Goal: Task Accomplishment & Management: Complete application form

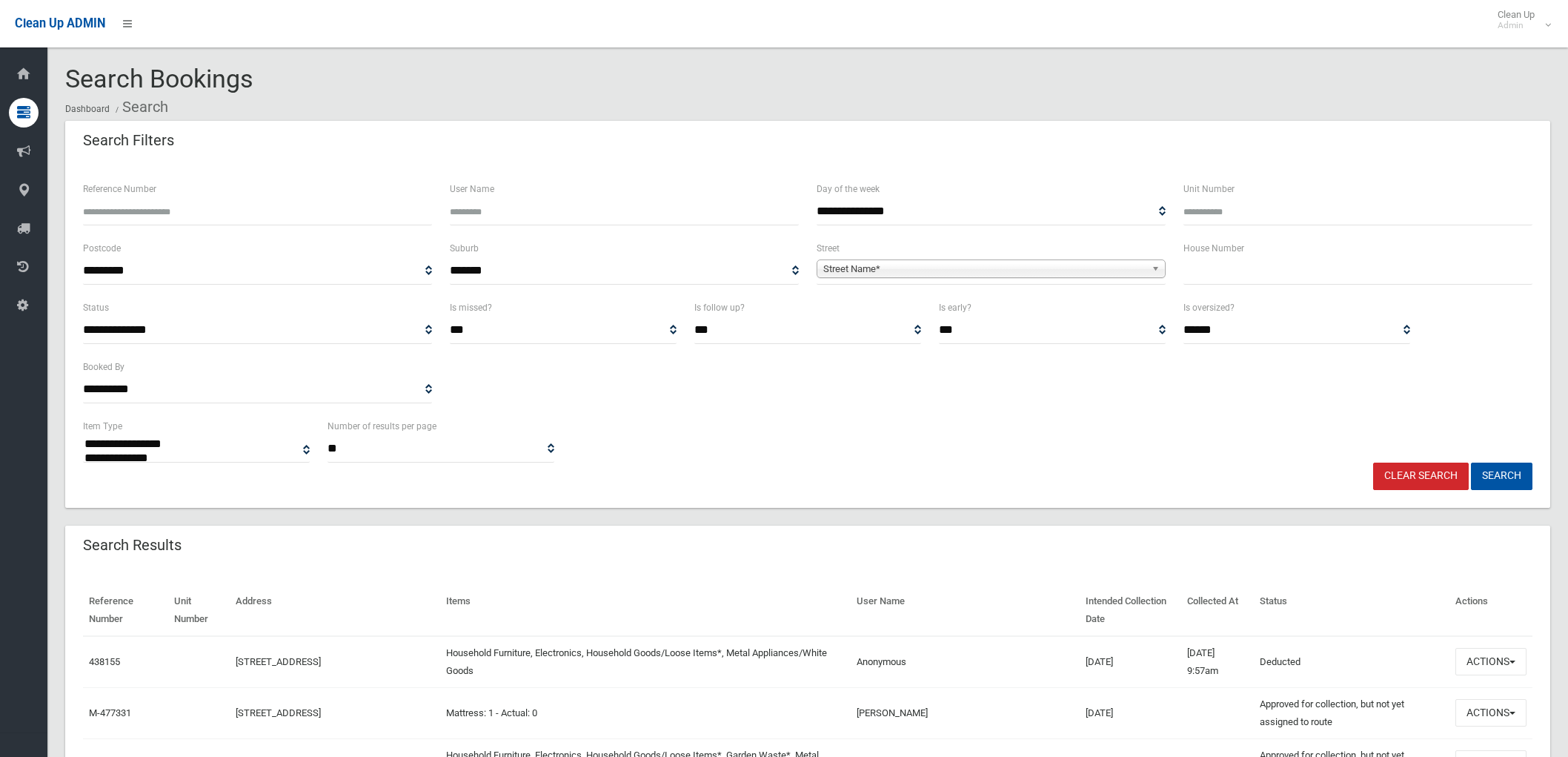
select select
click at [1241, 275] on input "text" at bounding box center [1358, 271] width 349 height 27
type input "**"
click at [1133, 268] on span "Street Name*" at bounding box center [984, 269] width 322 height 18
type input "*****"
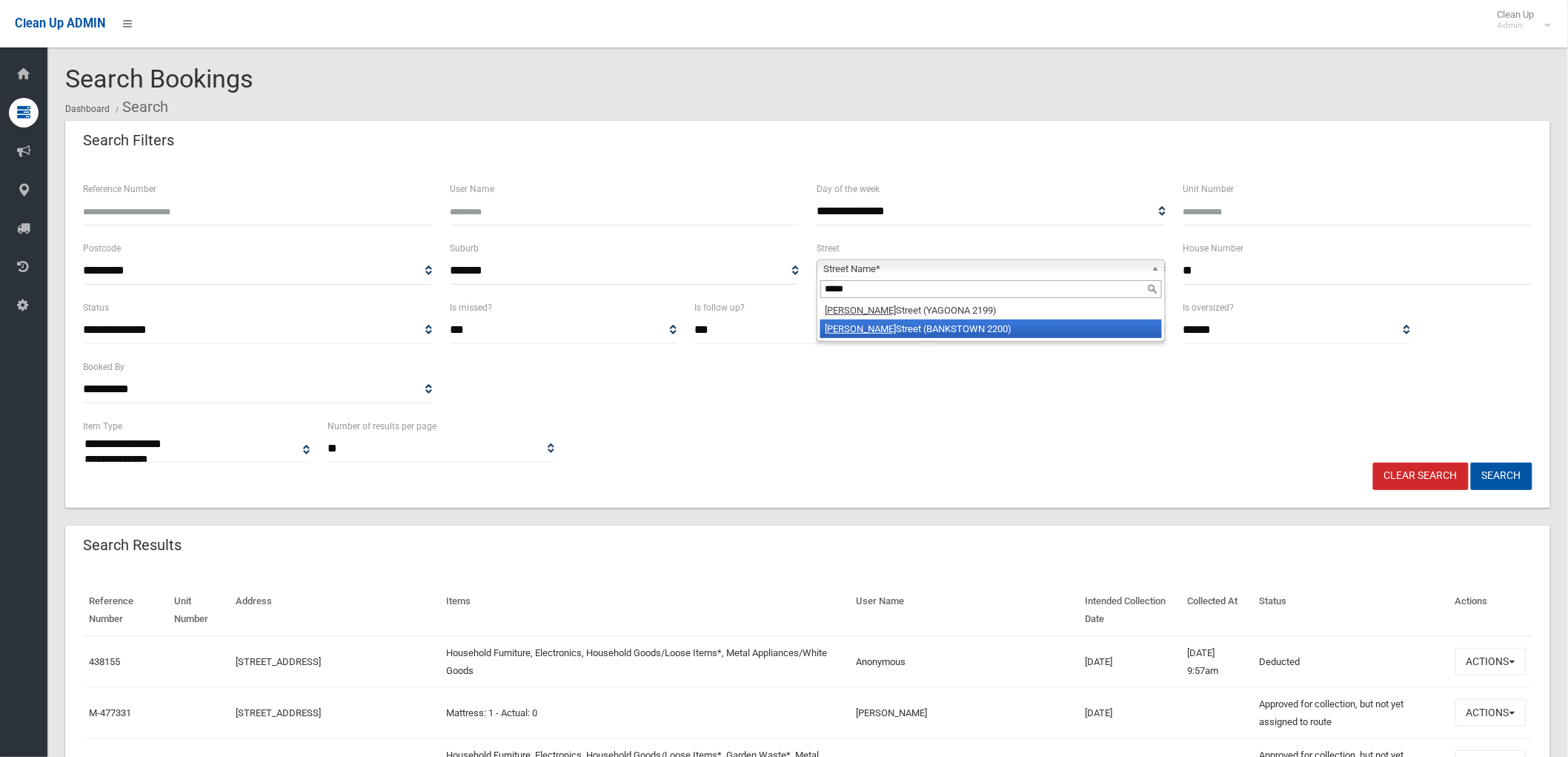
click at [921, 327] on li "Allum Street (BANKSTOWN 2200)" at bounding box center [991, 329] width 341 height 19
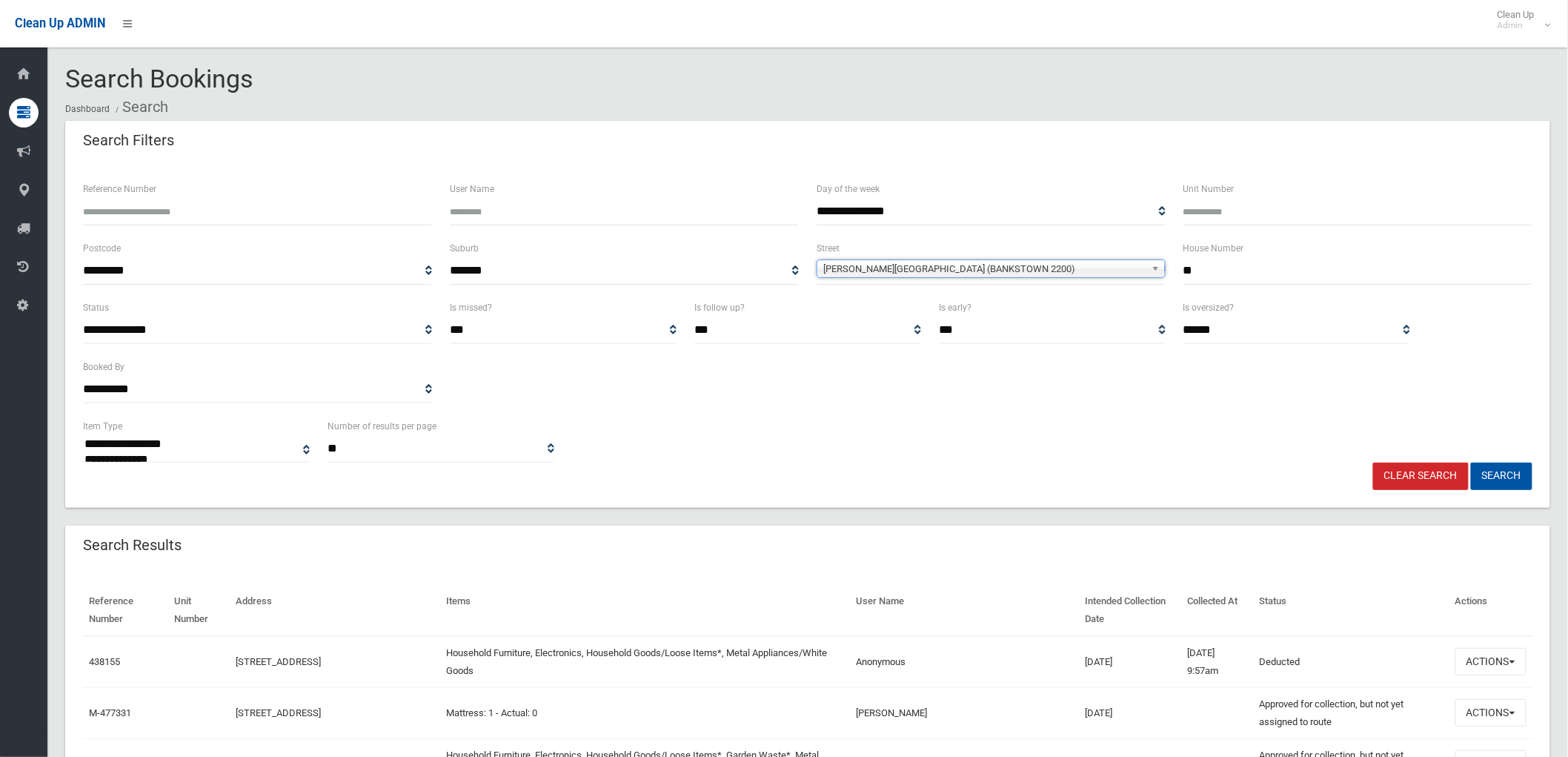
click at [1513, 461] on div "**********" at bounding box center [807, 440] width 1467 height 45
click at [1513, 468] on button "Search" at bounding box center [1501, 476] width 61 height 27
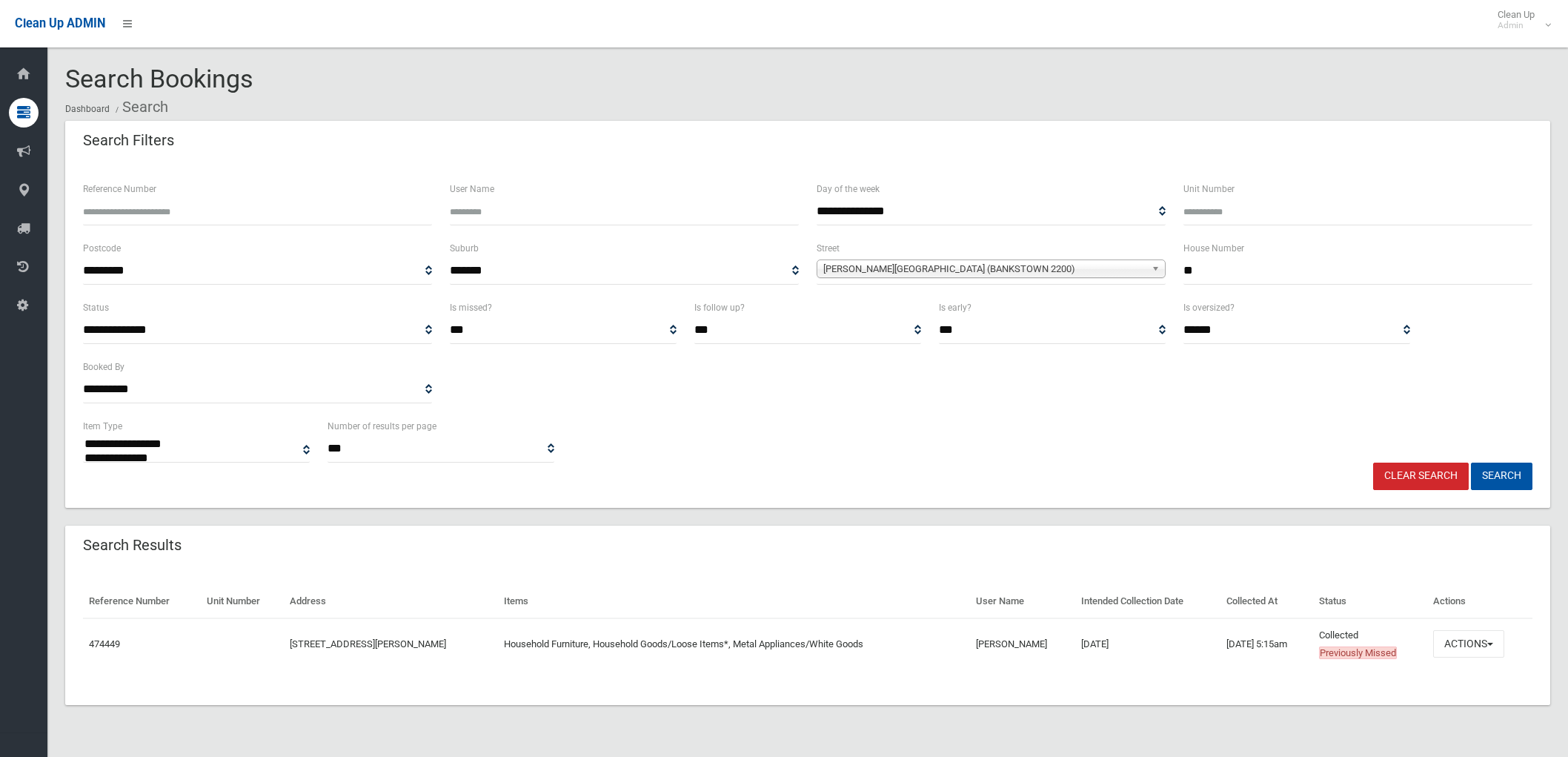
select select
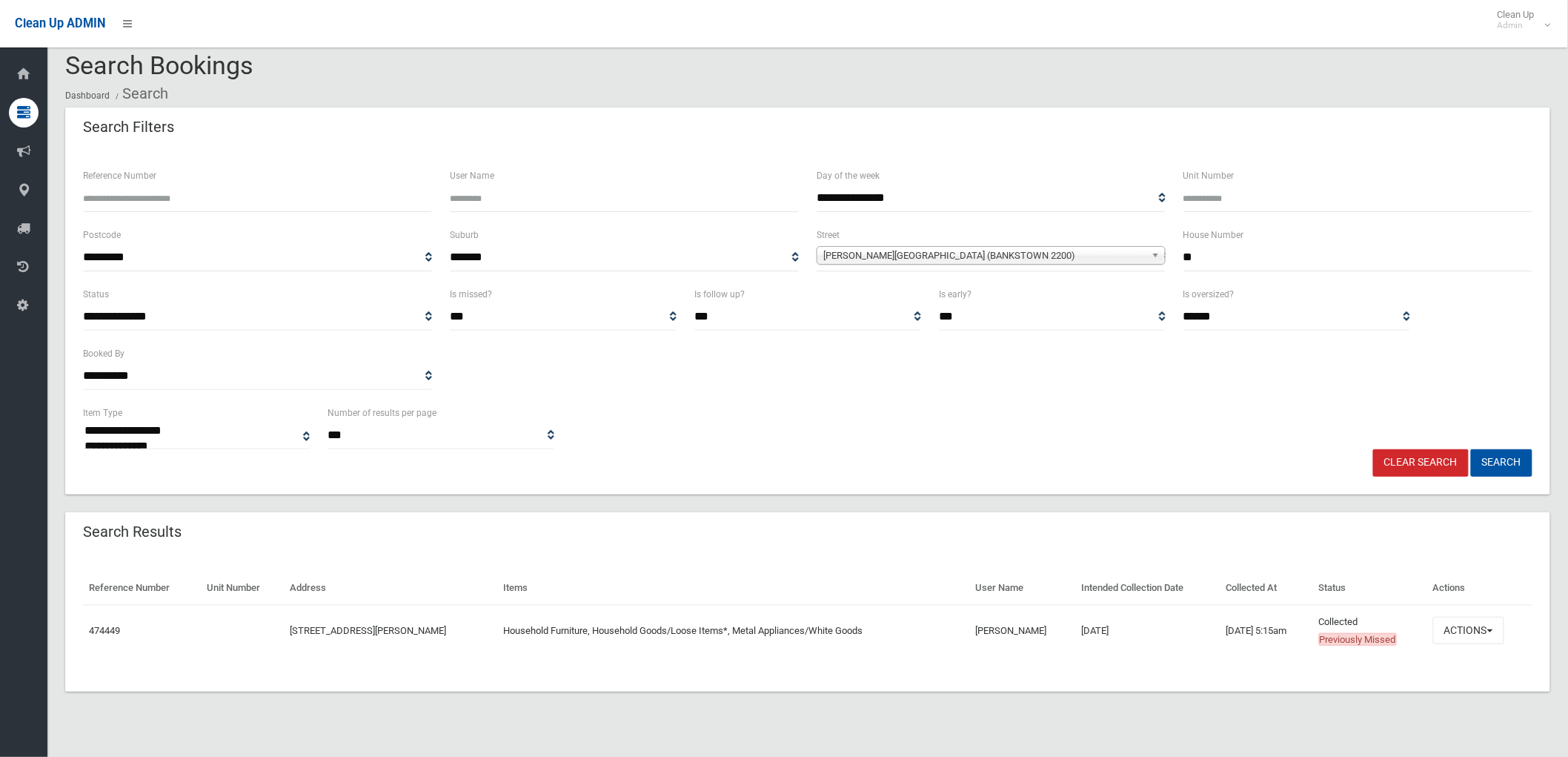
scroll to position [18, 0]
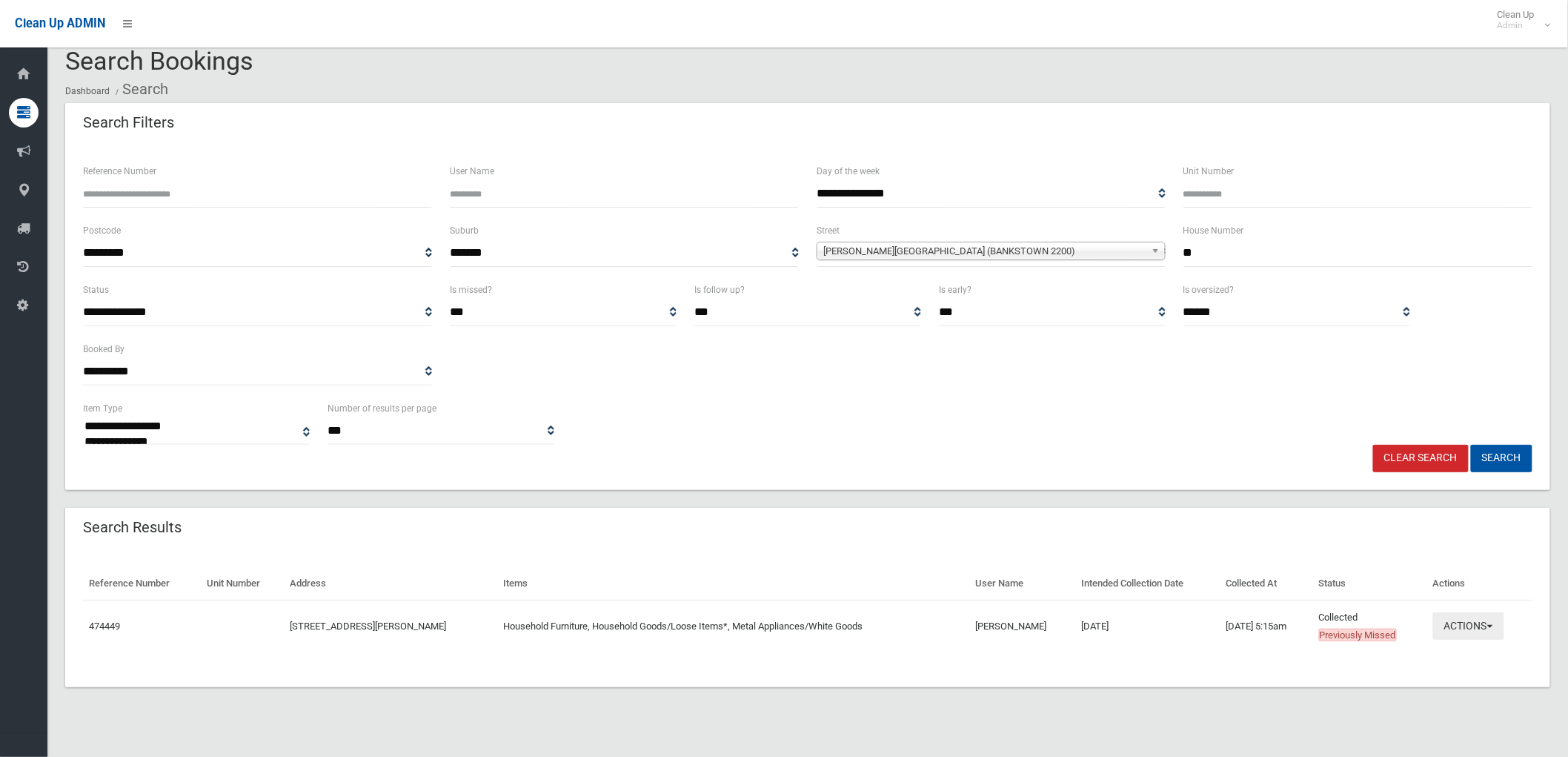
click at [1475, 631] on button "Actions" at bounding box center [1468, 626] width 71 height 27
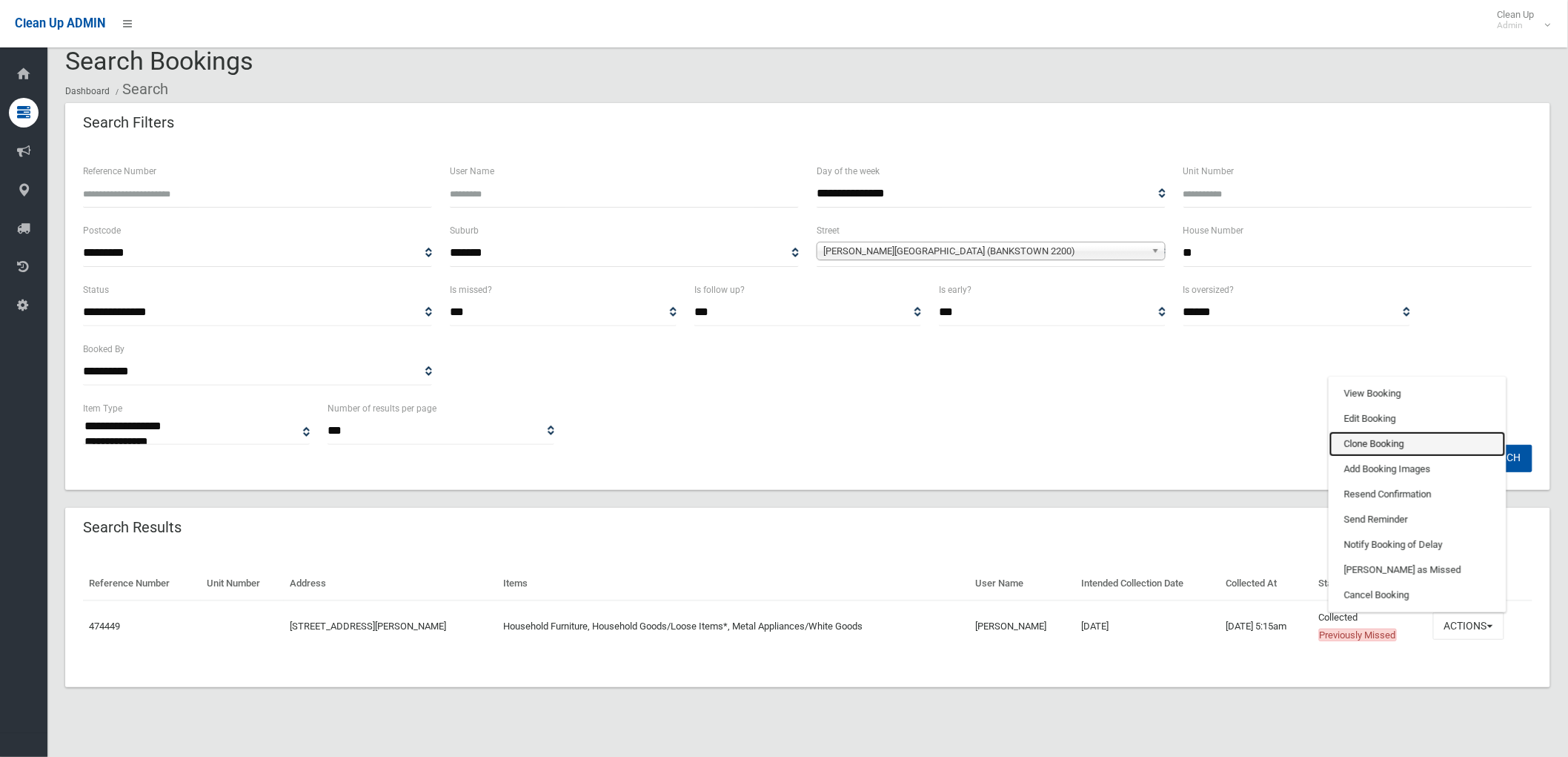
click at [1405, 445] on link "Clone Booking" at bounding box center [1417, 444] width 176 height 25
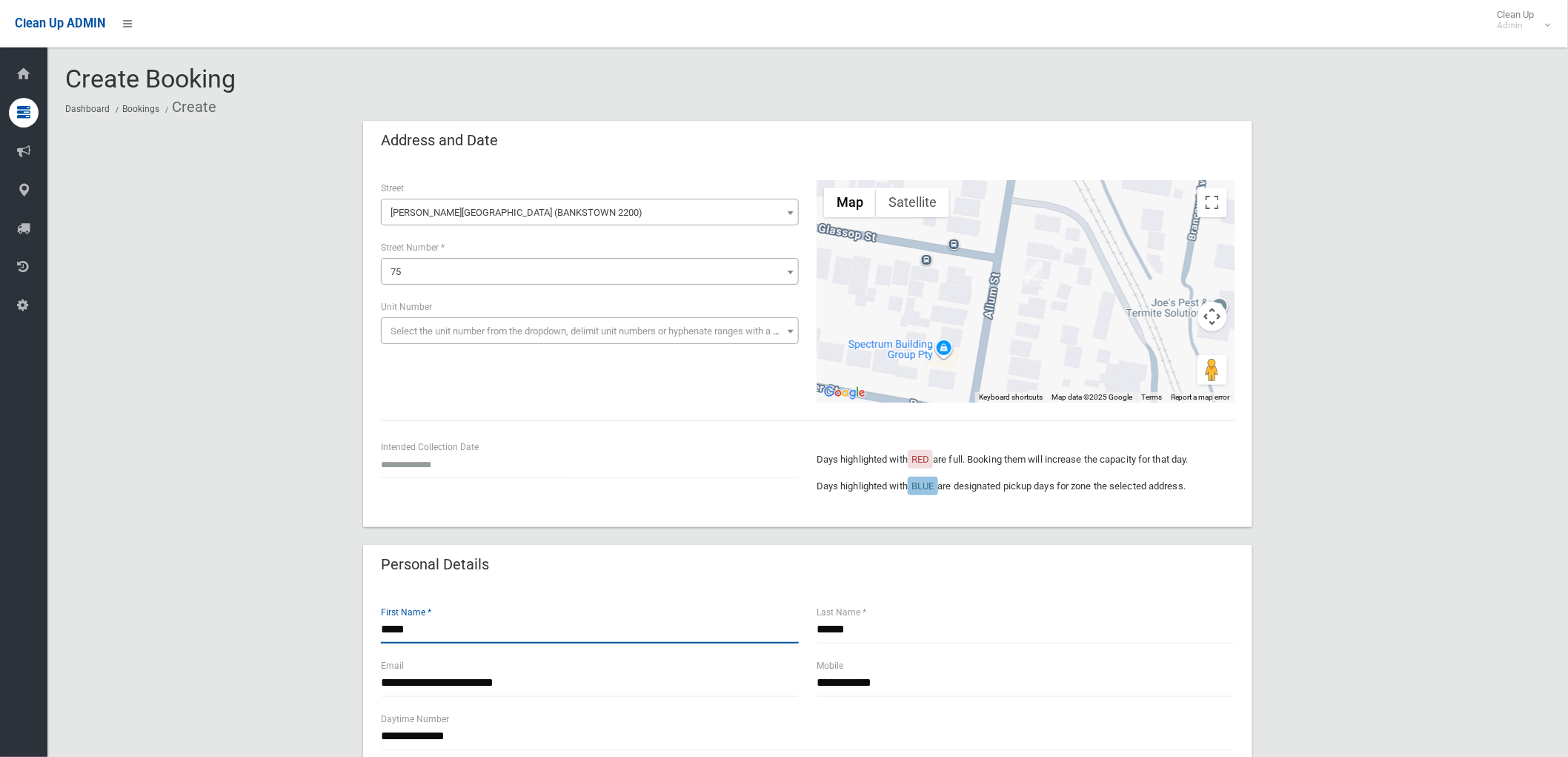
drag, startPoint x: 471, startPoint y: 639, endPoint x: 197, endPoint y: 554, distance: 286.9
click at [167, 619] on div "**********" at bounding box center [807, 763] width 1484 height 1286
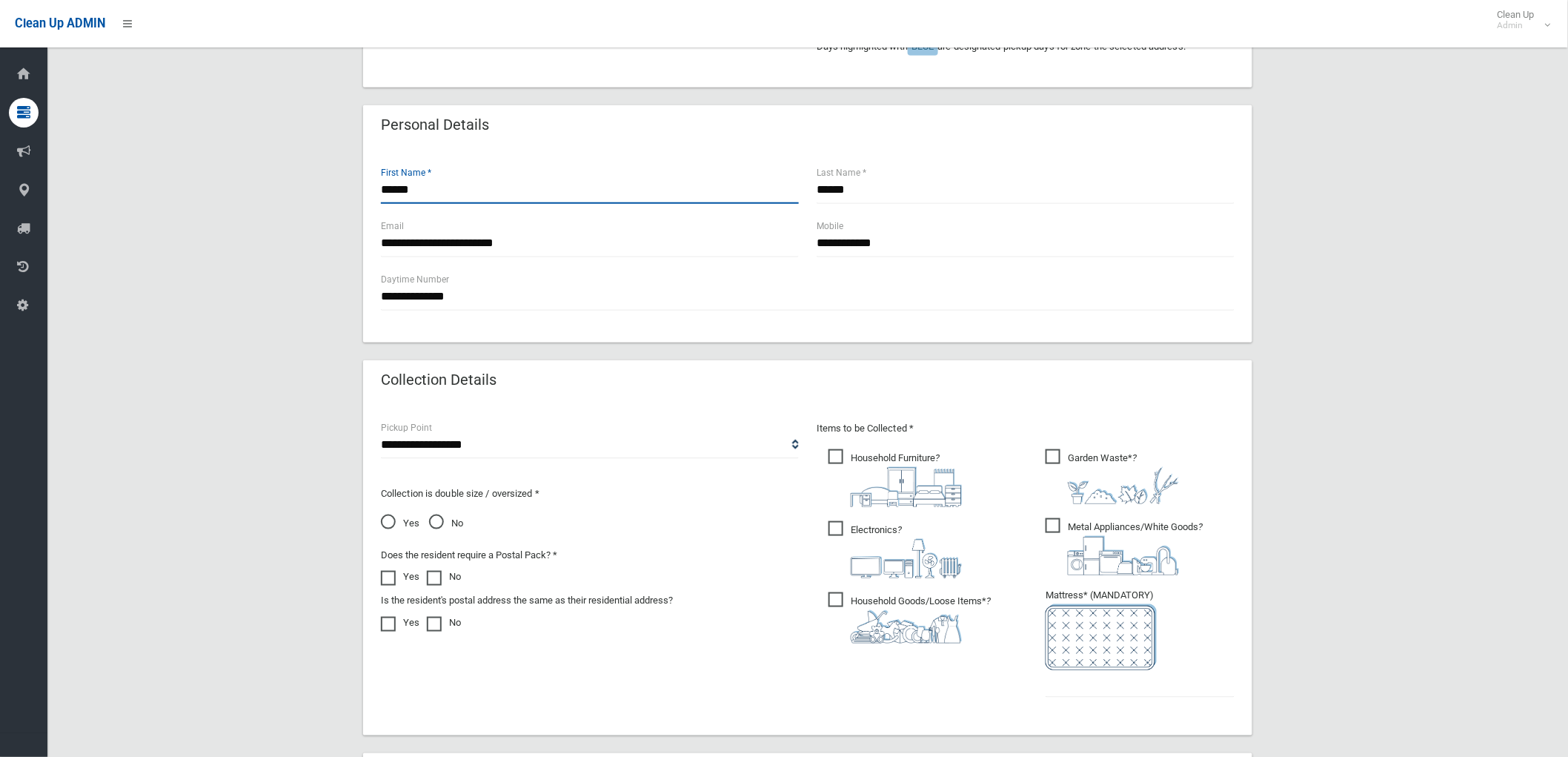
scroll to position [658, 0]
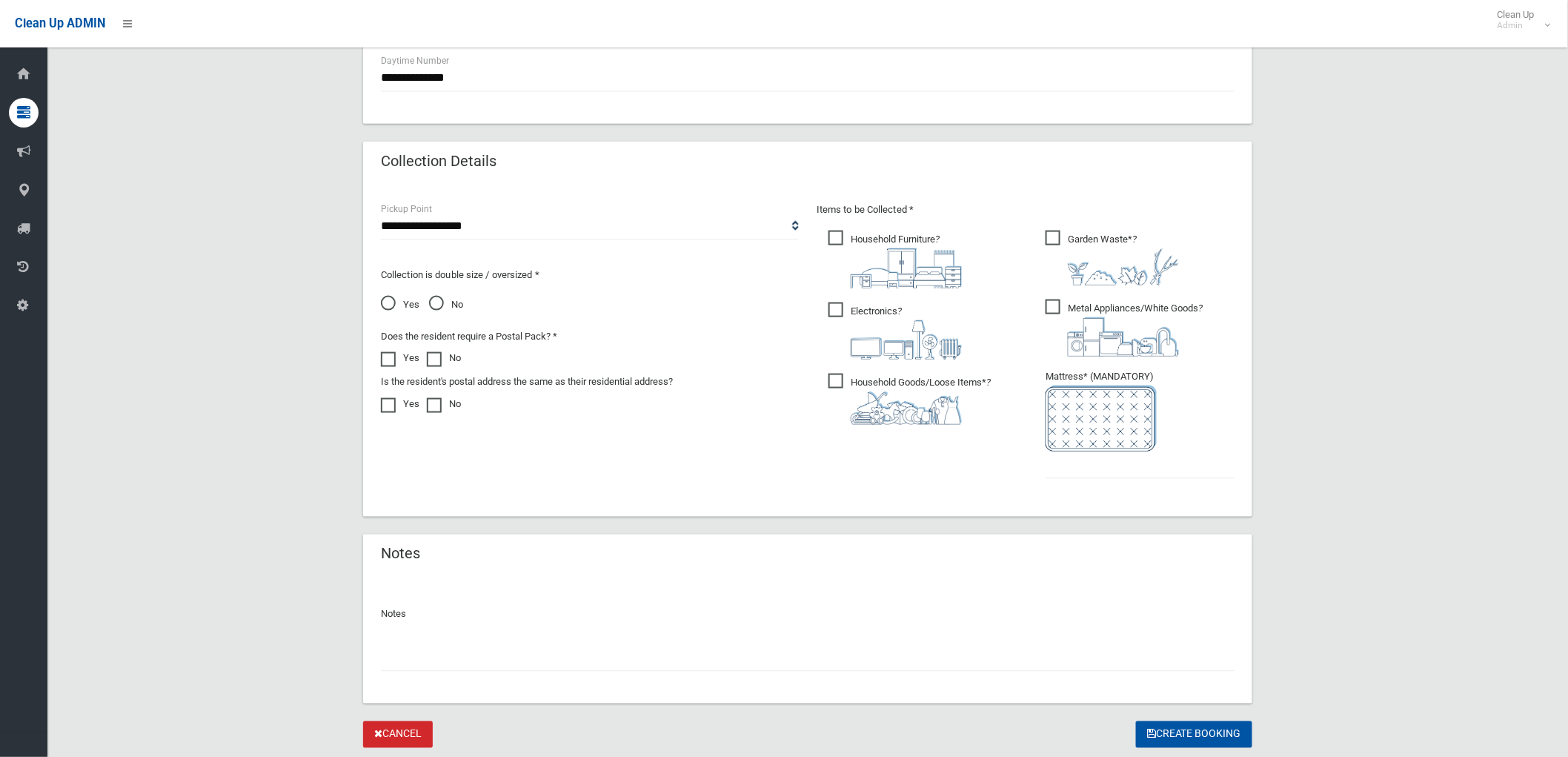
type input "******"
click at [1083, 468] on input "text" at bounding box center [1140, 465] width 189 height 27
type input "*"
click at [902, 387] on span "Household Goods/Loose Items* ?" at bounding box center [910, 399] width 163 height 52
click at [1071, 293] on ul "Garden Waste* ? *" at bounding box center [1133, 359] width 200 height 263
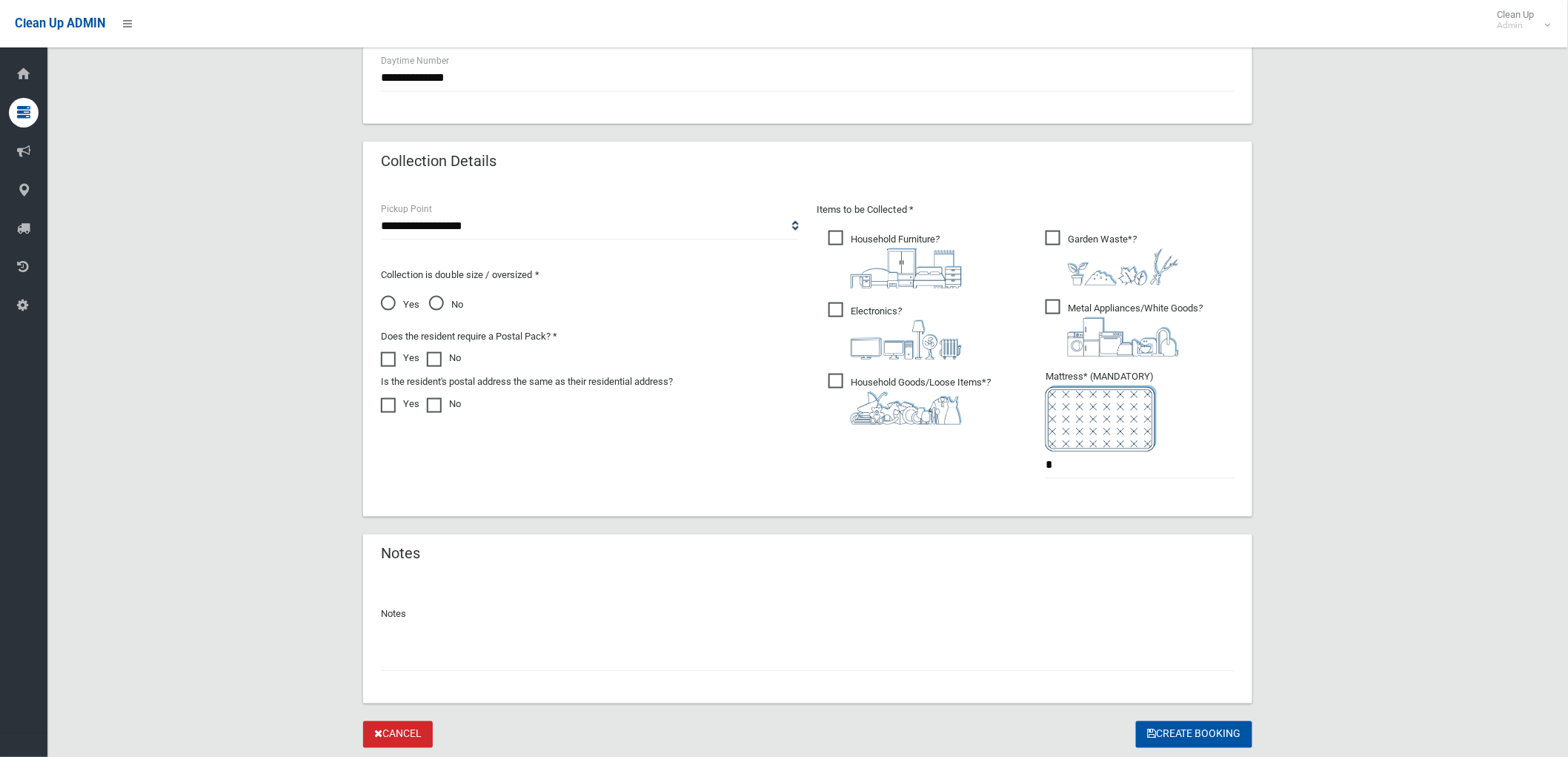
click at [1069, 300] on span "Metal Appliances/White Goods ?" at bounding box center [1124, 328] width 157 height 57
click at [843, 232] on span "Household Furniture ?" at bounding box center [895, 259] width 134 height 58
click at [858, 542] on div "Notes" at bounding box center [807, 556] width 889 height 42
click at [432, 284] on div "Collection is double size / oversized * Yes No" at bounding box center [589, 284] width 418 height 60
drag, startPoint x: 437, startPoint y: 304, endPoint x: 513, endPoint y: 369, distance: 100.0
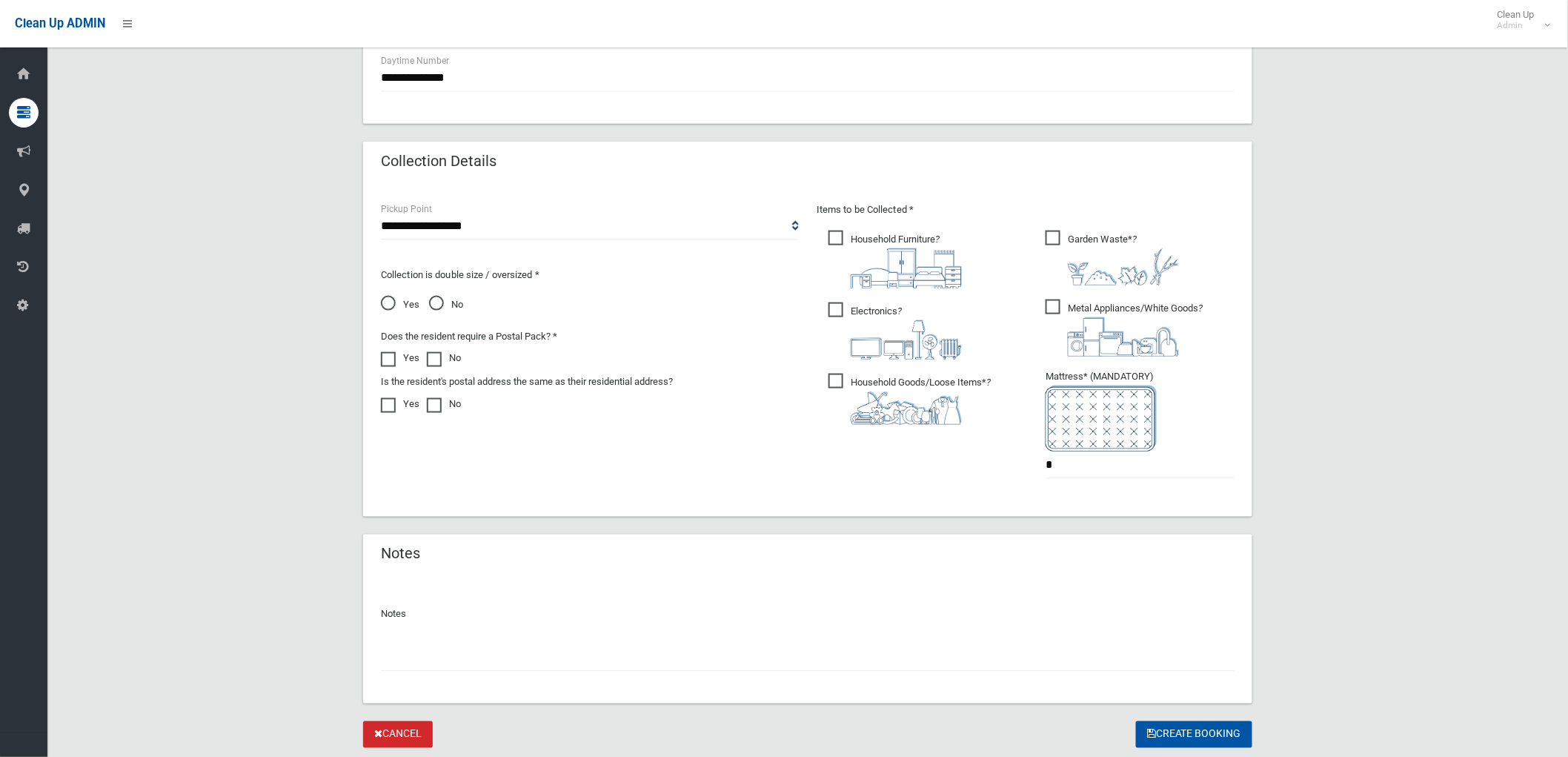
click at [437, 304] on span "No" at bounding box center [446, 304] width 34 height 18
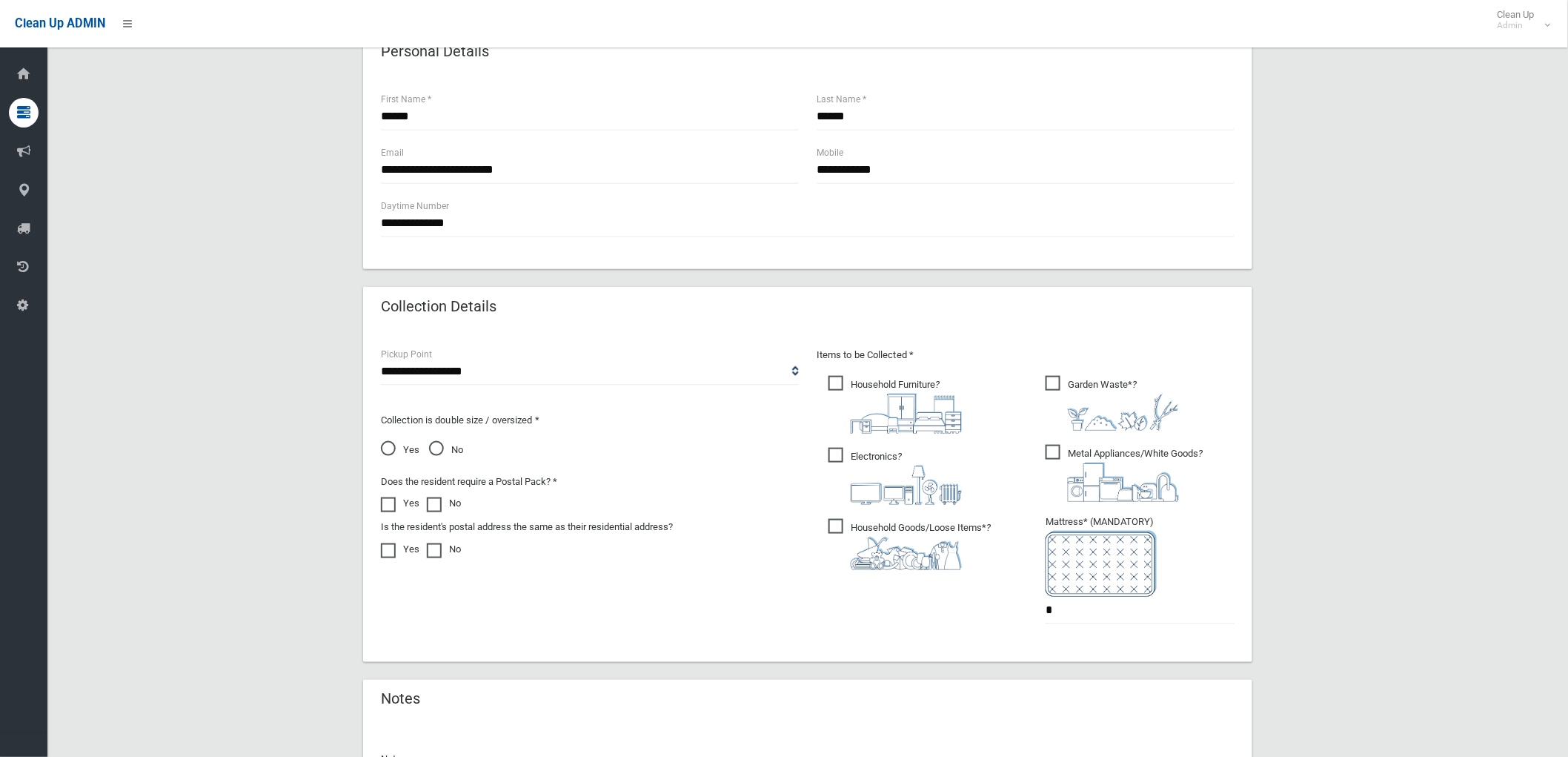
scroll to position [246, 0]
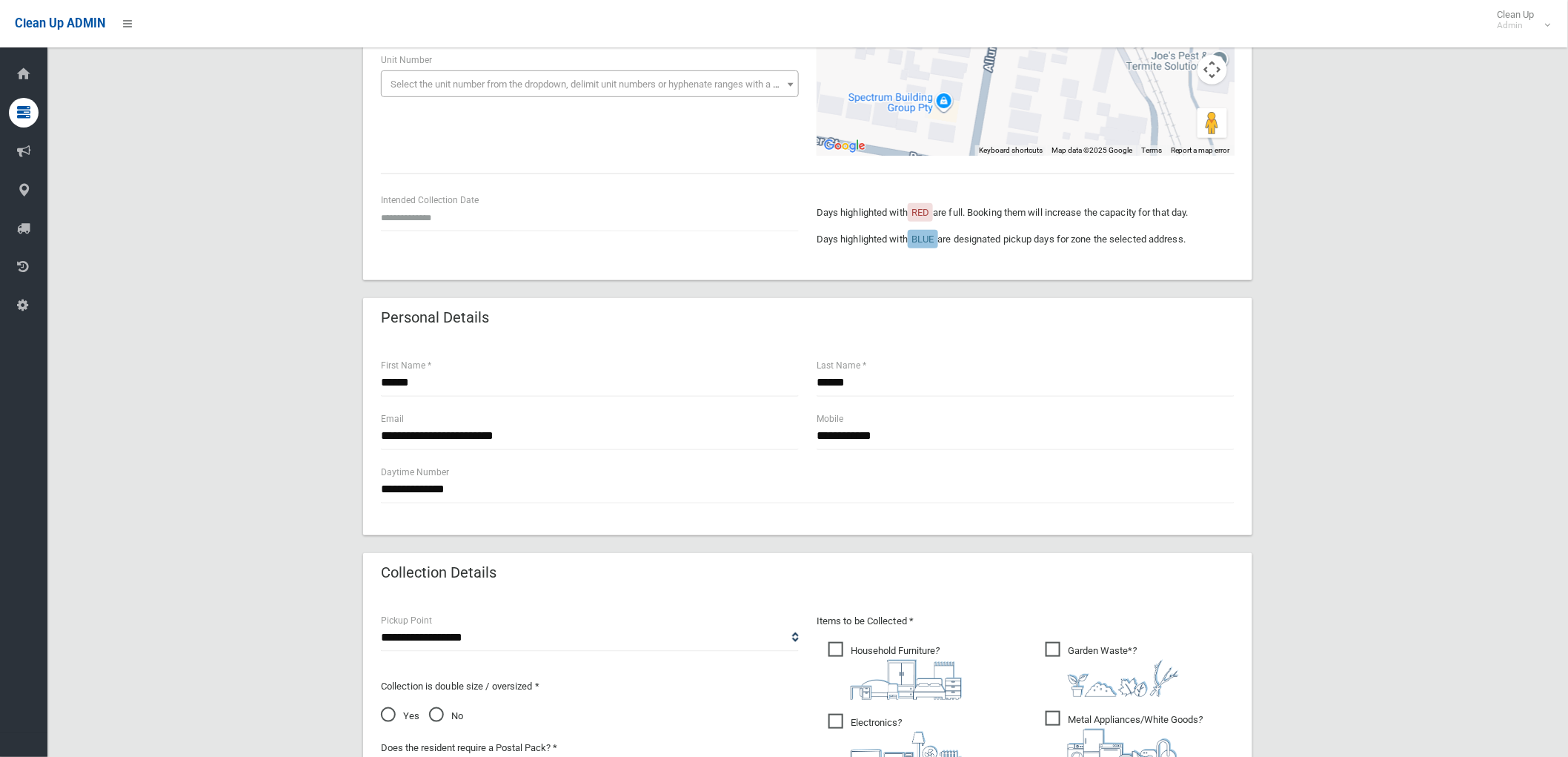
drag, startPoint x: 498, startPoint y: 233, endPoint x: 476, endPoint y: 234, distance: 22.0
click at [497, 233] on div "Intended Collection Date" at bounding box center [589, 218] width 435 height 53
drag, startPoint x: 456, startPoint y: 226, endPoint x: 441, endPoint y: 230, distance: 15.5
click at [455, 226] on input "text" at bounding box center [589, 217] width 418 height 27
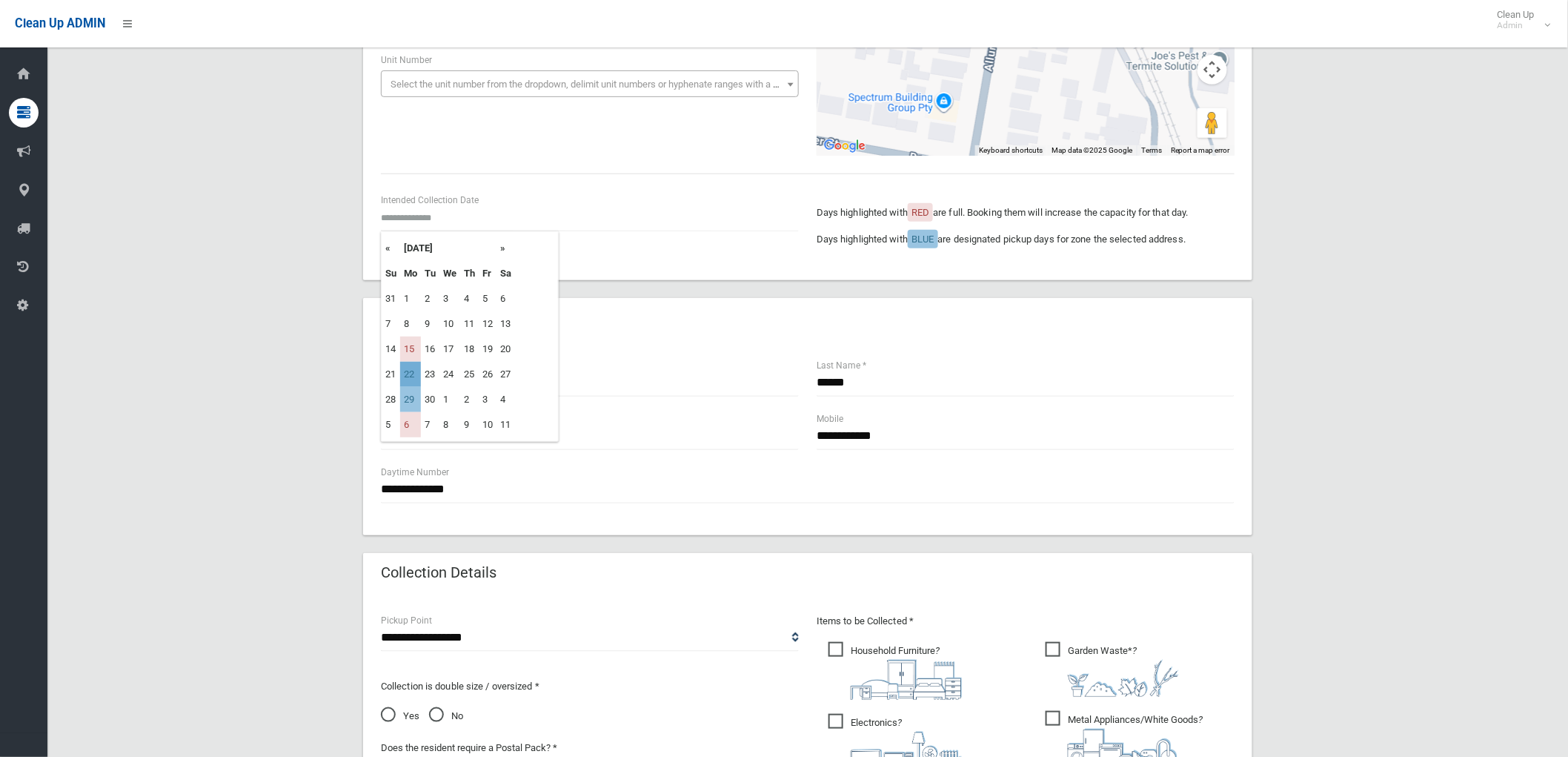
click at [407, 365] on td "22" at bounding box center [411, 374] width 21 height 25
type input "**********"
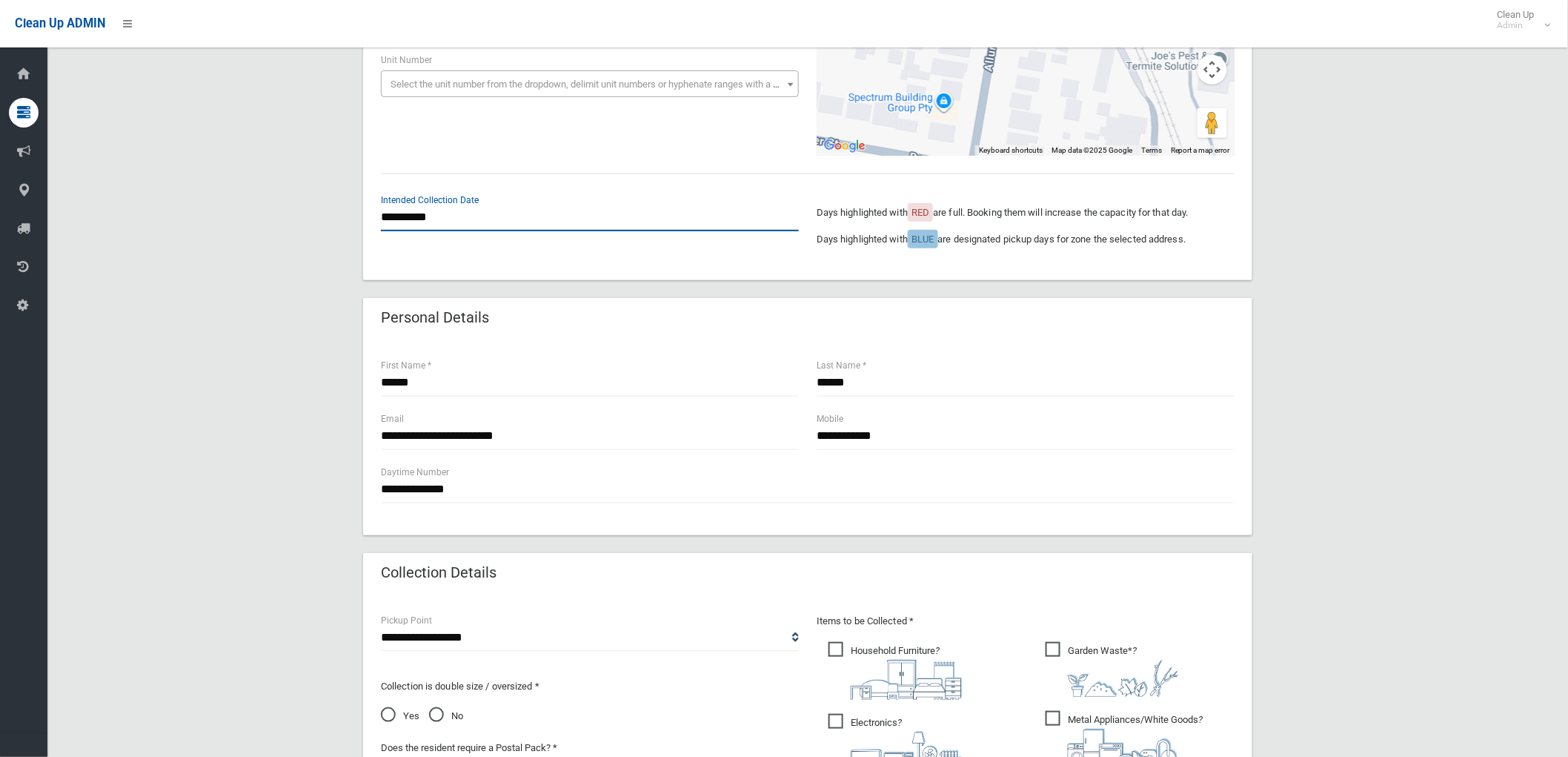
click at [431, 223] on input "**********" at bounding box center [589, 217] width 418 height 27
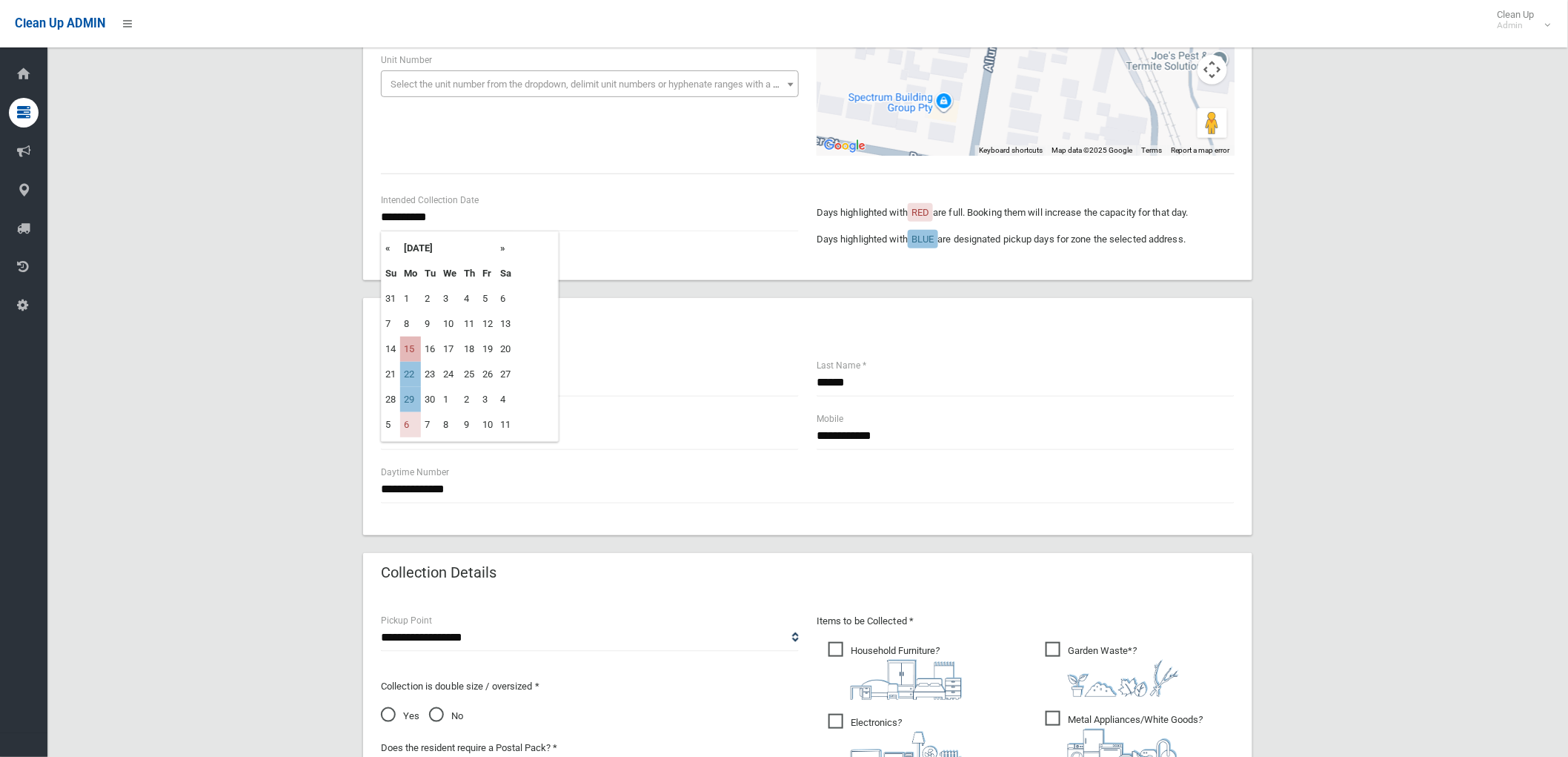
click at [412, 349] on td "15" at bounding box center [411, 349] width 21 height 25
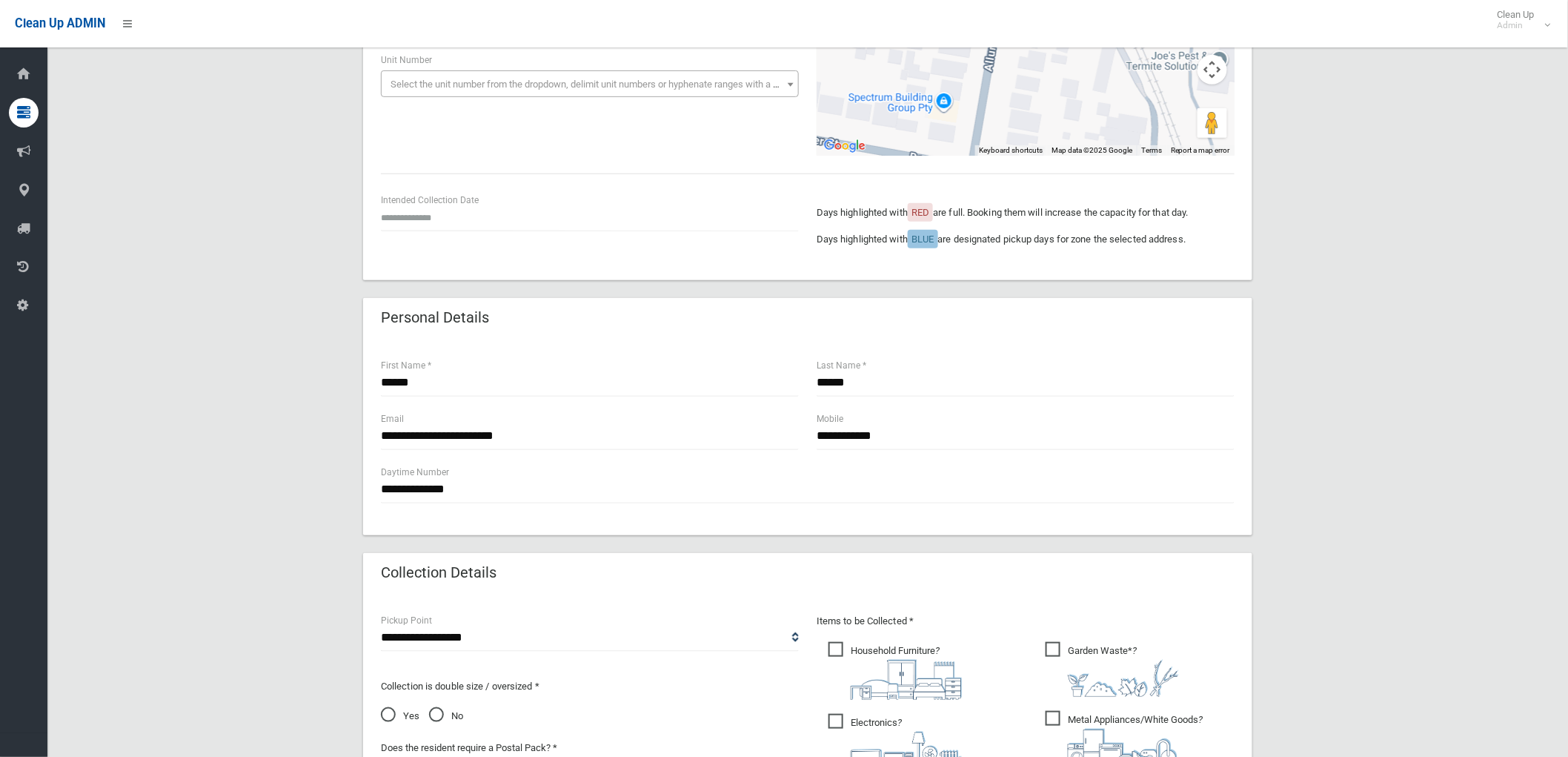
click at [435, 232] on div "Intended Collection Date" at bounding box center [589, 218] width 435 height 53
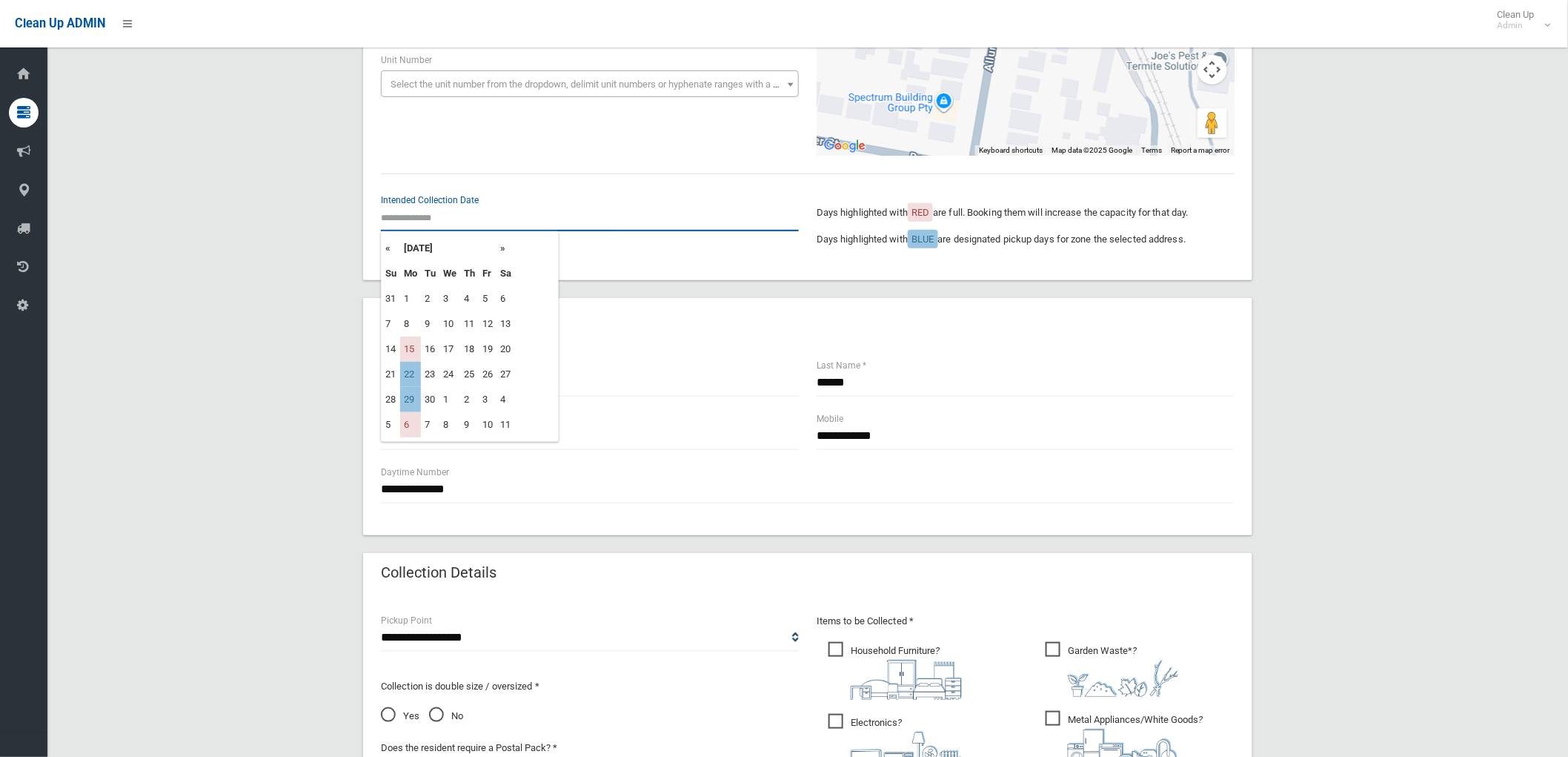
click at [411, 225] on input "text" at bounding box center [589, 217] width 418 height 27
click at [409, 368] on td "22" at bounding box center [411, 374] width 21 height 25
type input "**********"
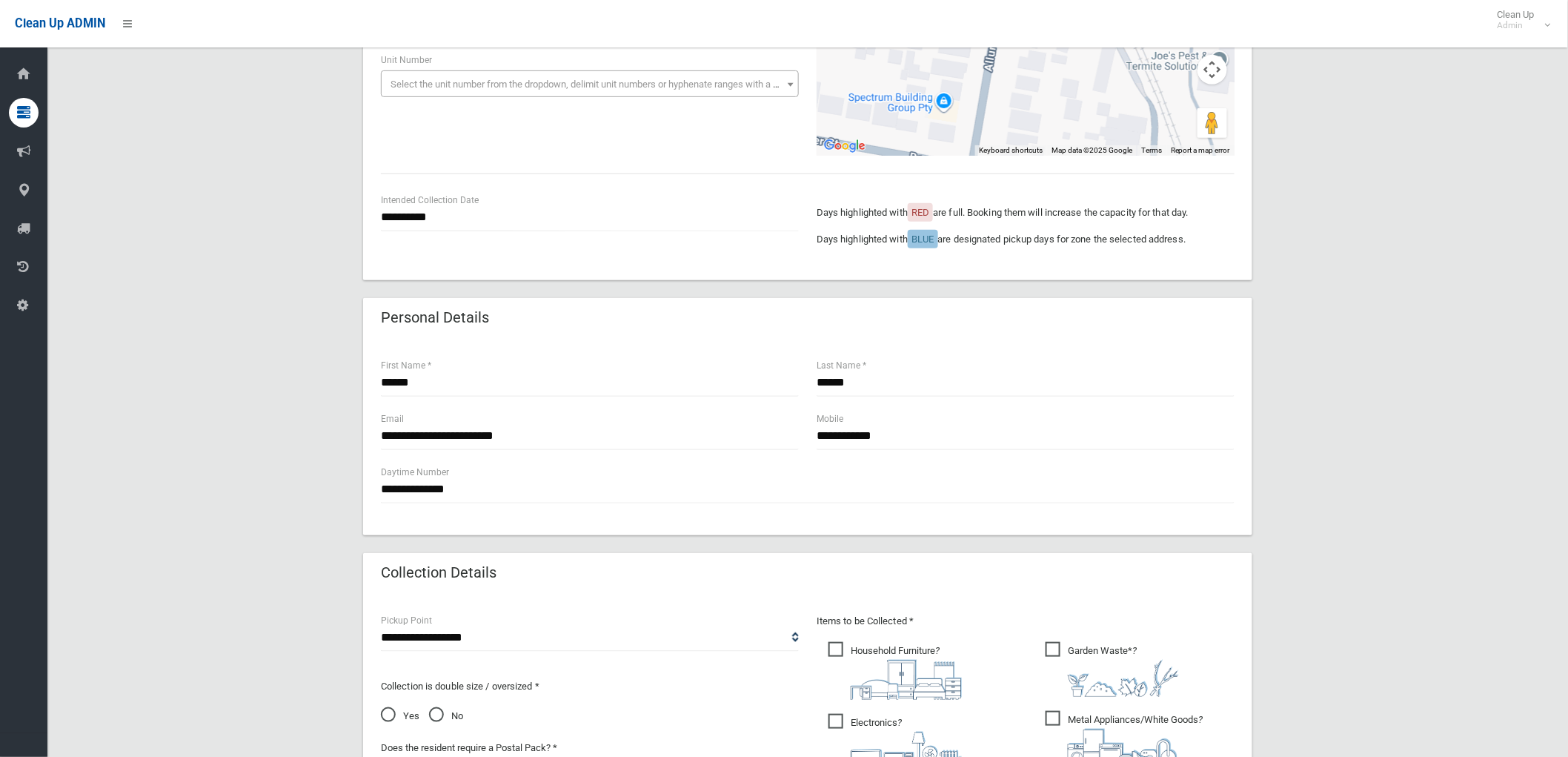
click at [497, 265] on div "**********" at bounding box center [807, 97] width 889 height 365
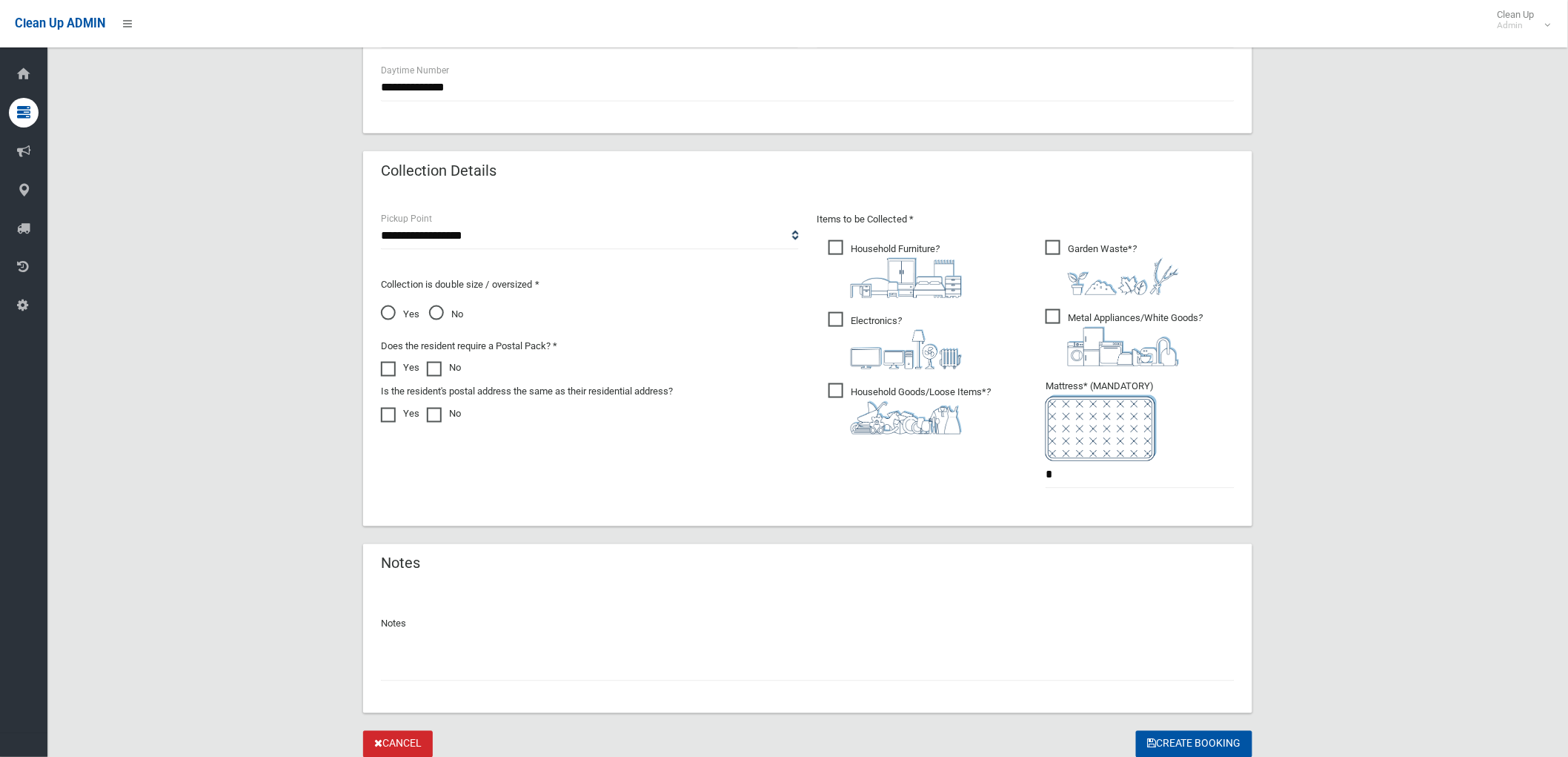
scroll to position [702, 0]
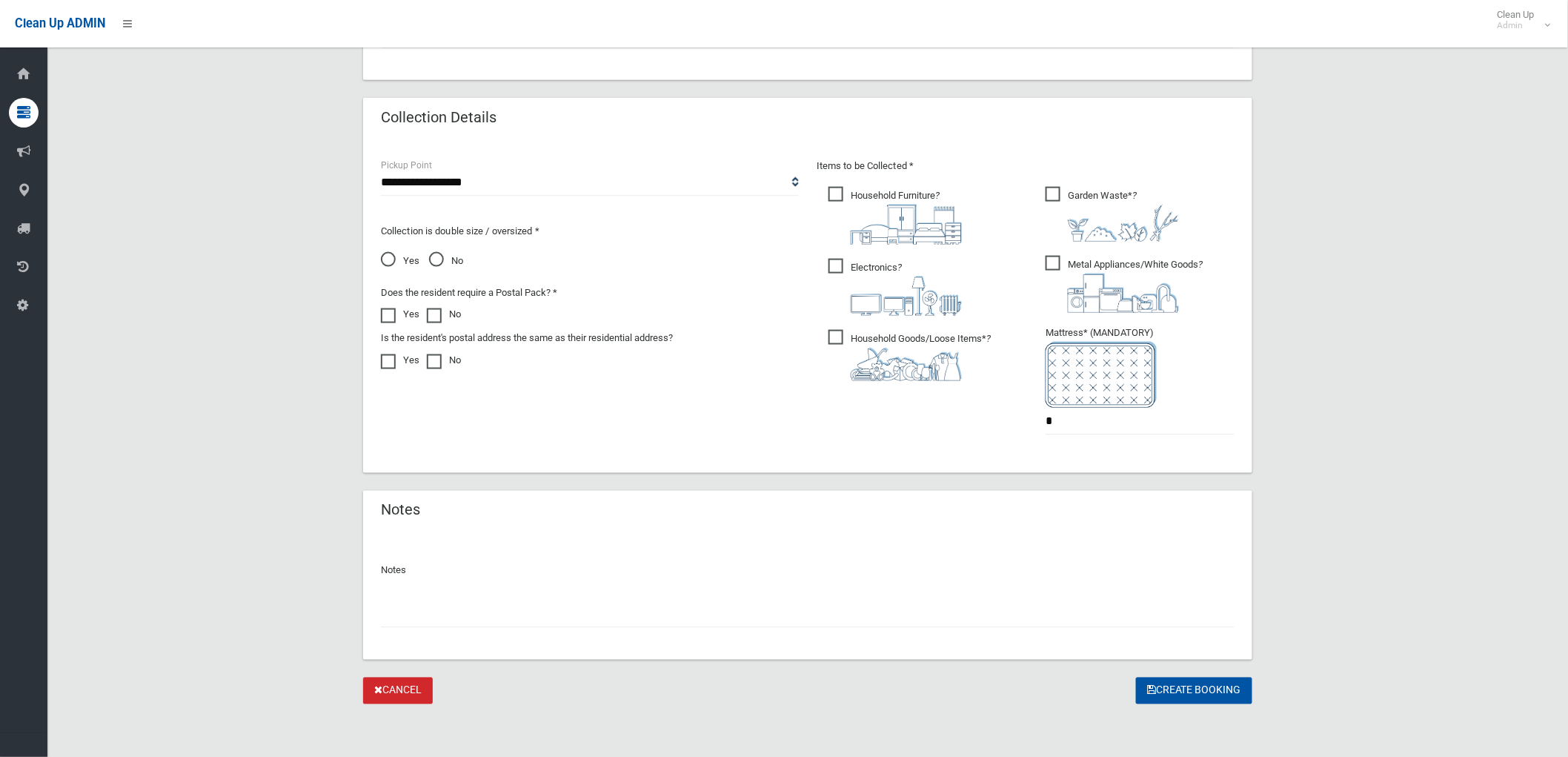
click at [701, 628] on div "Notes" at bounding box center [807, 596] width 889 height 127
click at [704, 614] on input "text" at bounding box center [807, 614] width 853 height 27
type input "**********"
click at [1149, 691] on icon "submit" at bounding box center [1151, 689] width 9 height 10
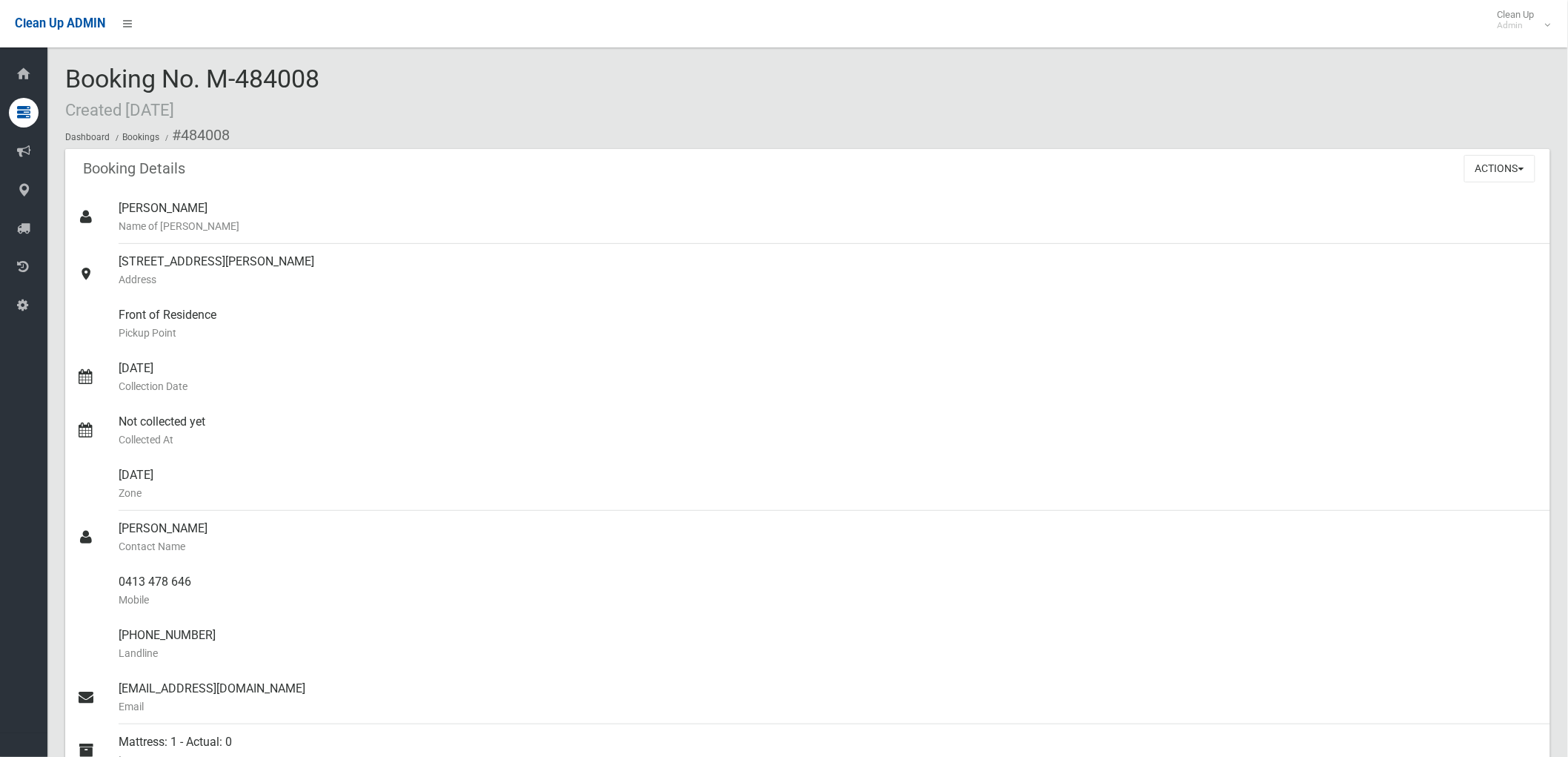
drag, startPoint x: 211, startPoint y: 80, endPoint x: 340, endPoint y: 88, distance: 129.2
click at [340, 88] on div "Booking No. M-484008 Created [DATE] Dashboard Bookings #484008" at bounding box center [807, 107] width 1484 height 84
drag, startPoint x: 70, startPoint y: 72, endPoint x: 370, endPoint y: 92, distance: 300.7
click at [370, 92] on div "Booking No. M-484008 Created [DATE] Dashboard Bookings #484008" at bounding box center [807, 107] width 1484 height 84
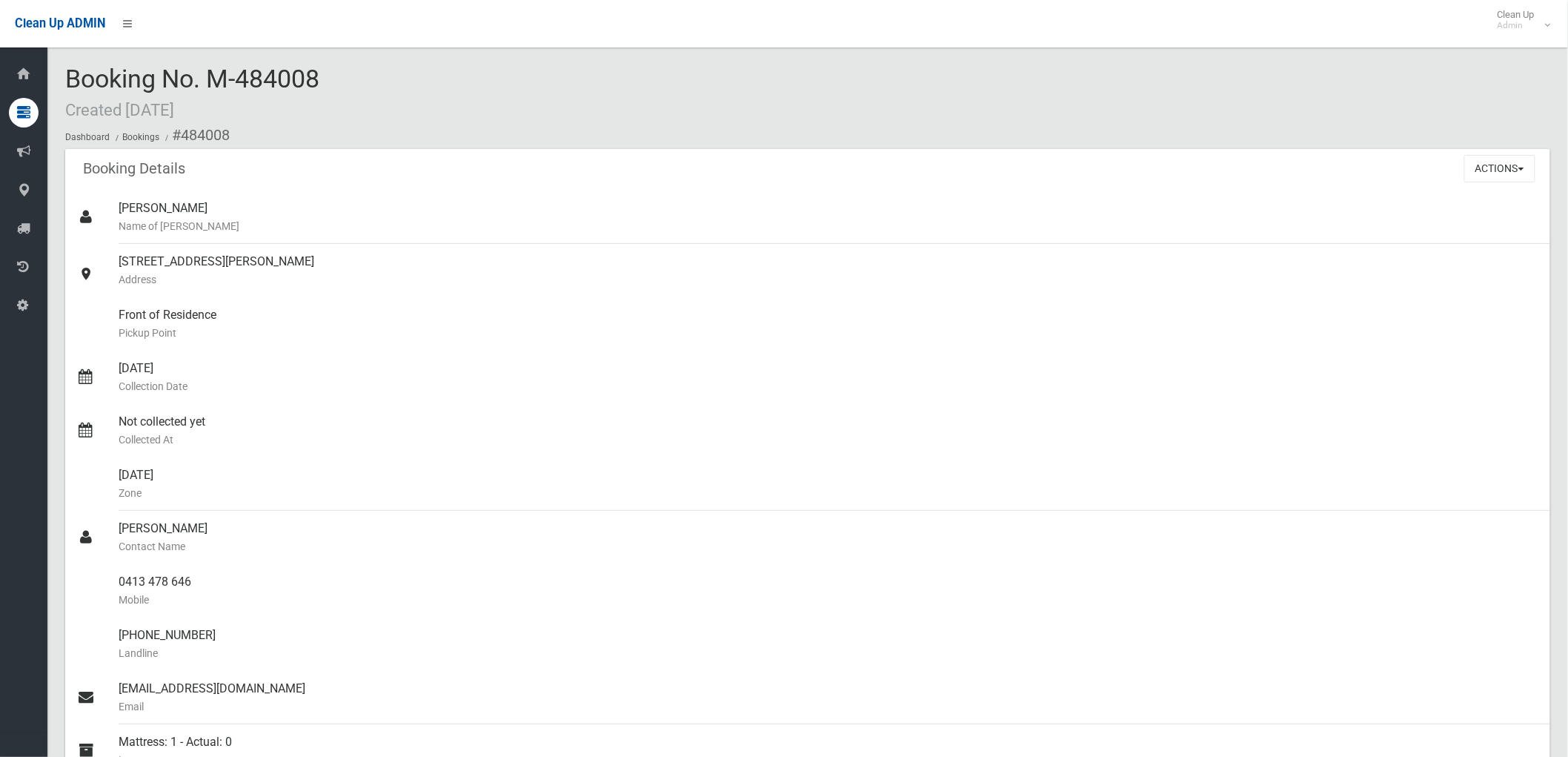
click at [357, 85] on div "Booking No. M-484008 Created [DATE] Dashboard Bookings #484008" at bounding box center [807, 107] width 1484 height 84
drag, startPoint x: 346, startPoint y: 82, endPoint x: 82, endPoint y: 78, distance: 264.0
click at [79, 77] on div "Booking No. M-484008 Created 08/09/2025 Dashboard Bookings #484008" at bounding box center [807, 107] width 1484 height 84
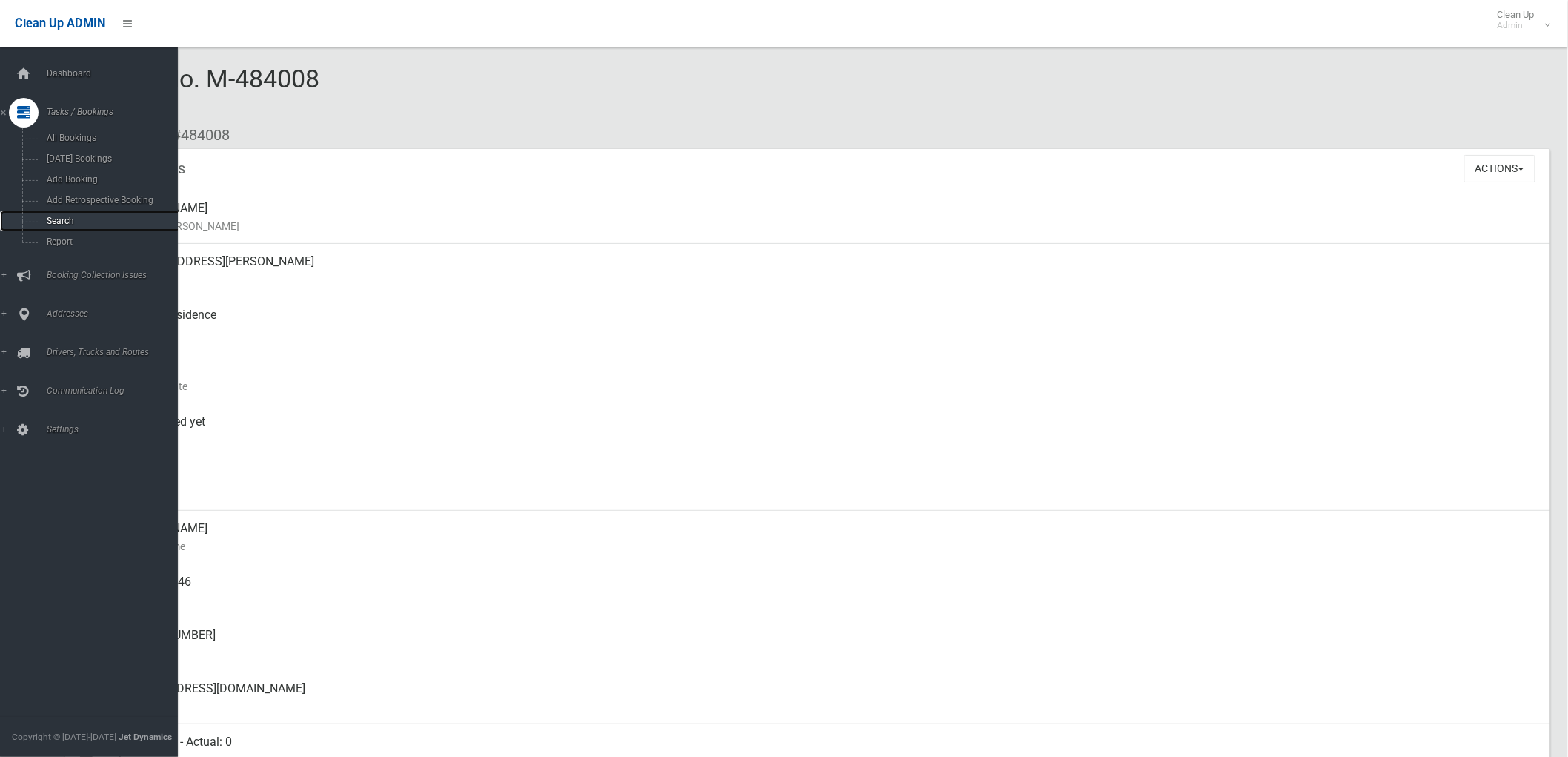
click at [48, 221] on span "Search" at bounding box center [109, 221] width 135 height 10
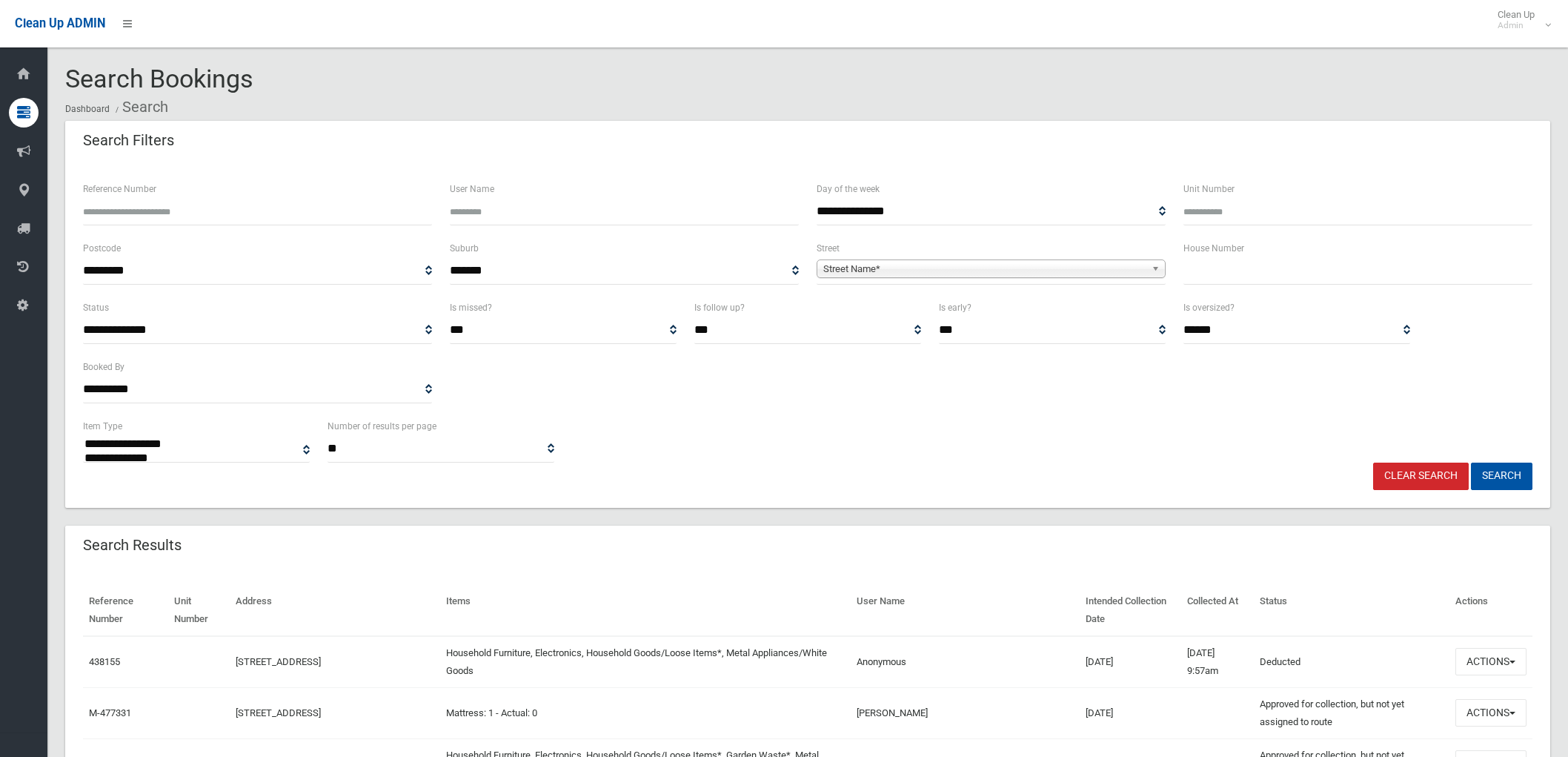
select select
click at [1006, 81] on div "Search Bookings Dashboard Search" at bounding box center [807, 93] width 1484 height 56
click at [1215, 284] on input "text" at bounding box center [1358, 271] width 349 height 27
type input "*"
click at [1096, 267] on span "Street Name*" at bounding box center [984, 269] width 322 height 18
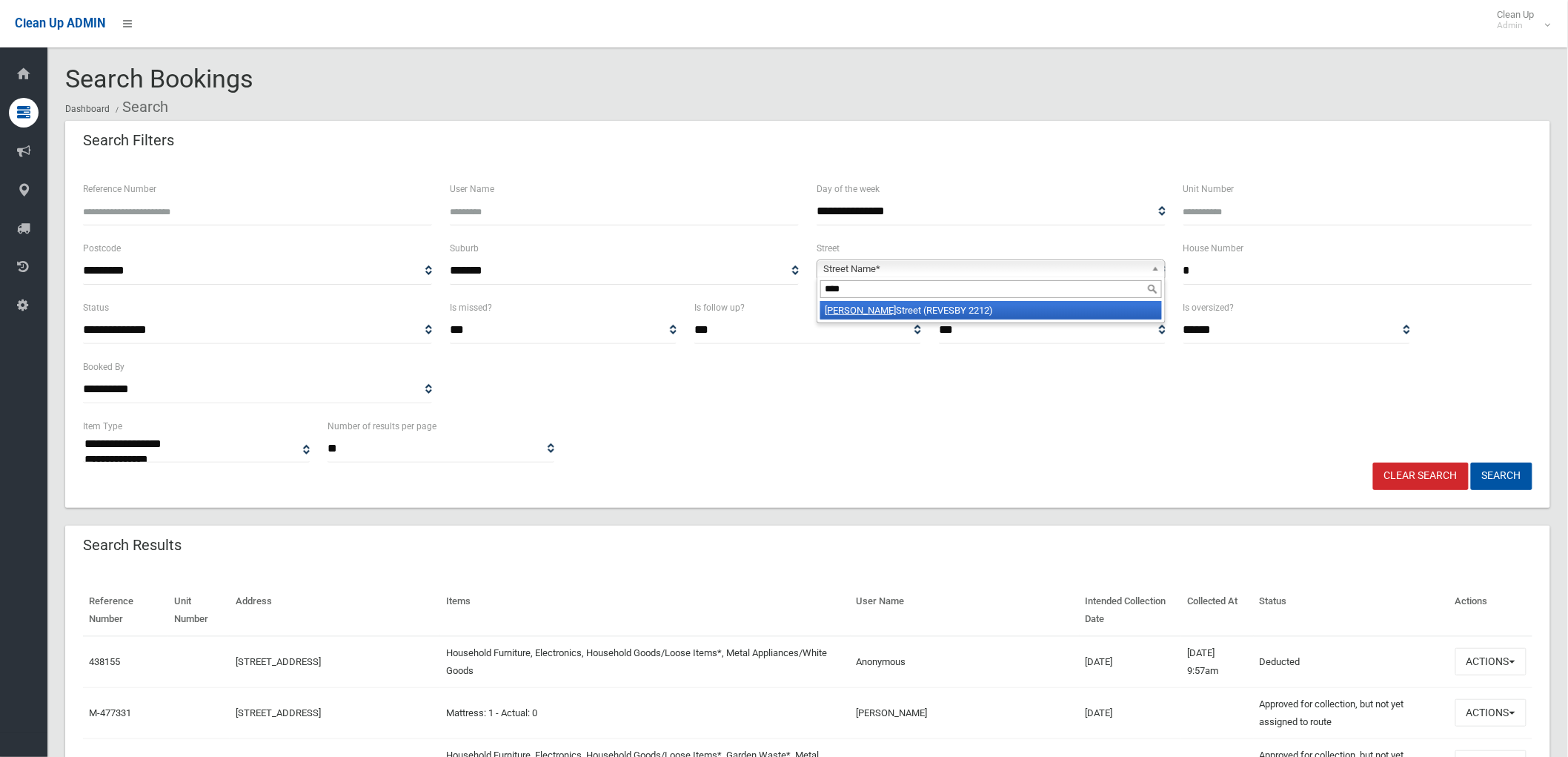
type input "****"
click at [1025, 308] on li "Vega Street (REVESBY 2212)" at bounding box center [991, 310] width 341 height 19
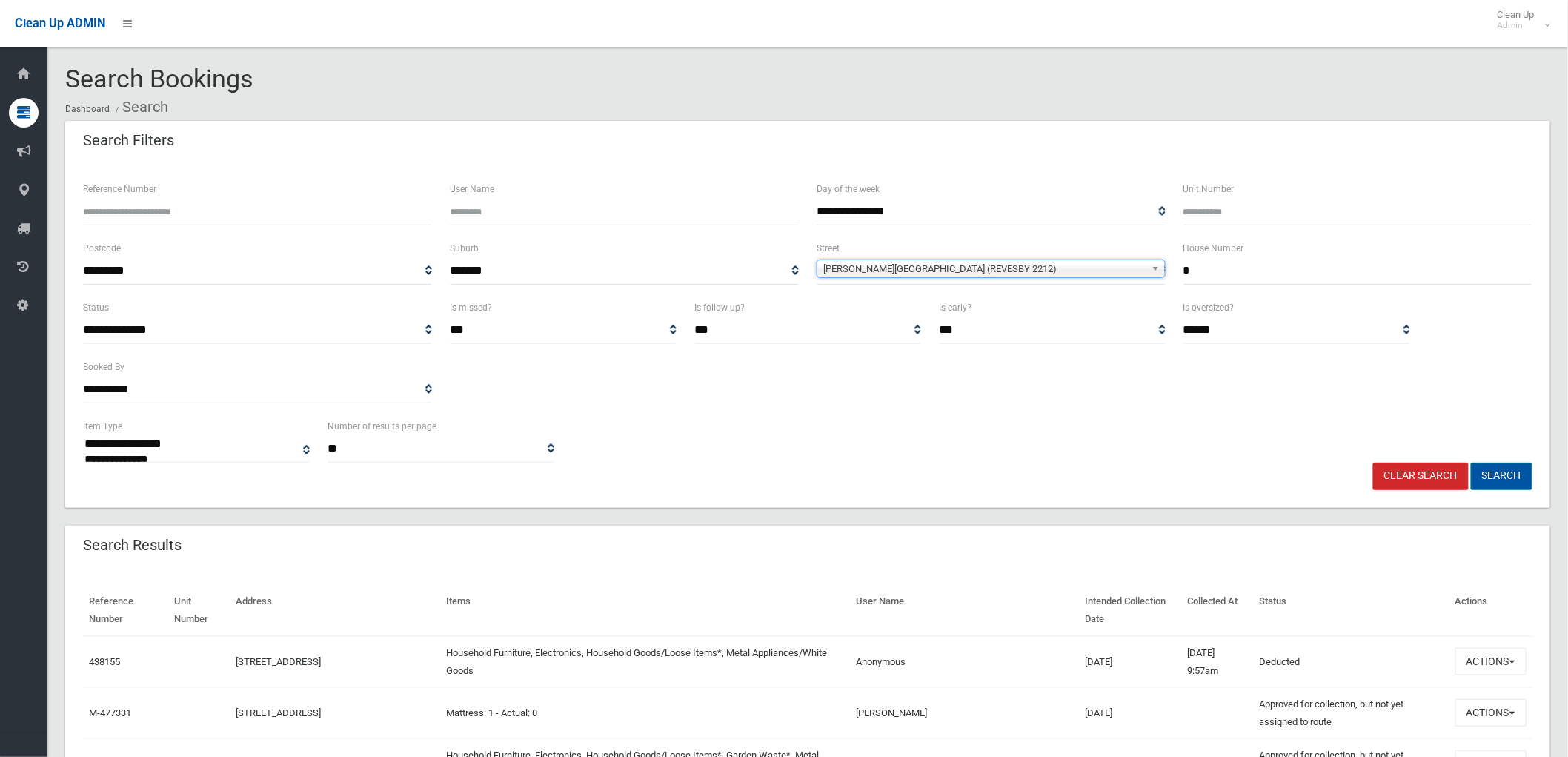
click at [1519, 470] on button "Search" at bounding box center [1501, 476] width 61 height 27
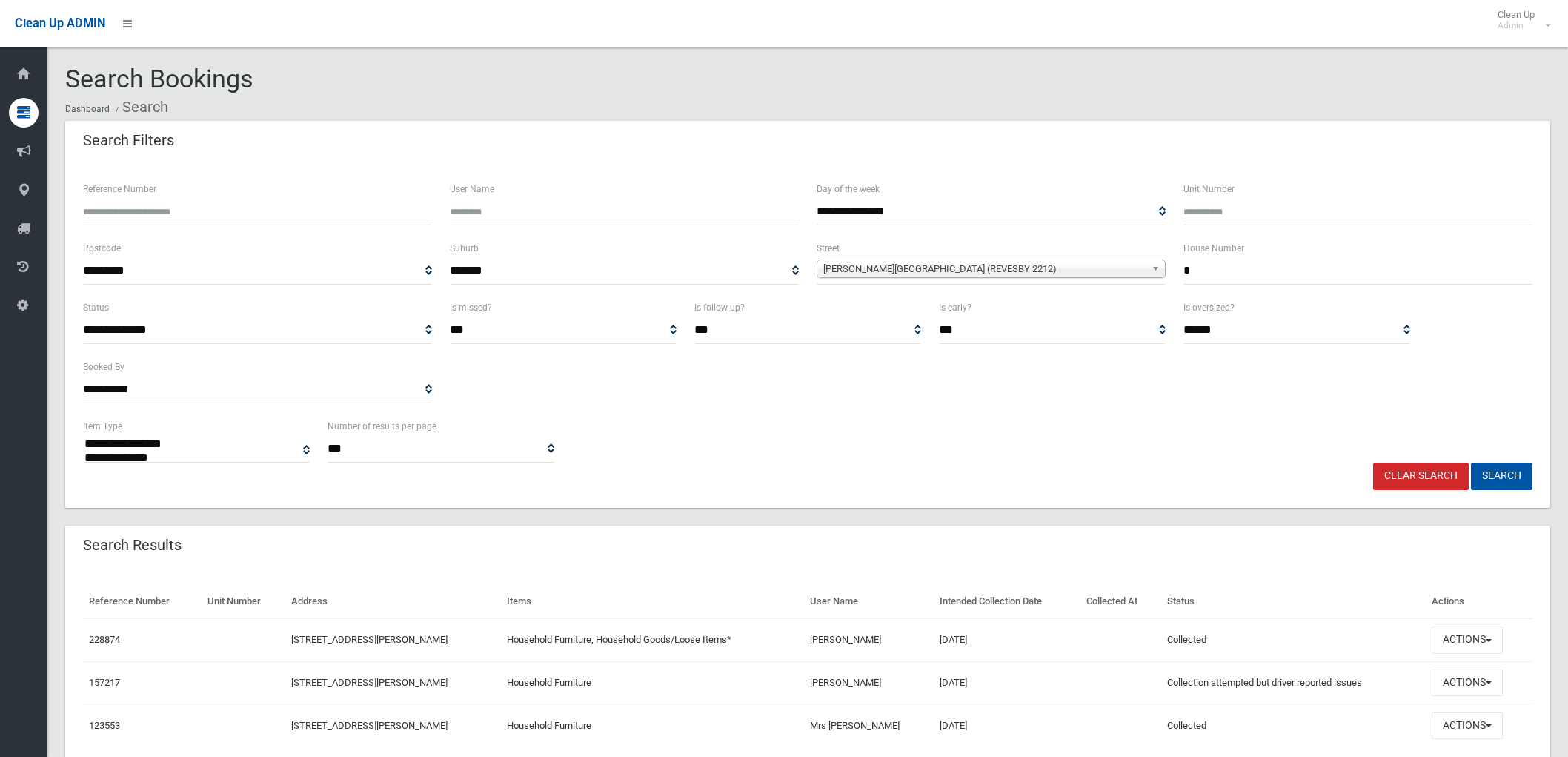
select select
click at [1471, 628] on button "Actions" at bounding box center [1467, 640] width 71 height 27
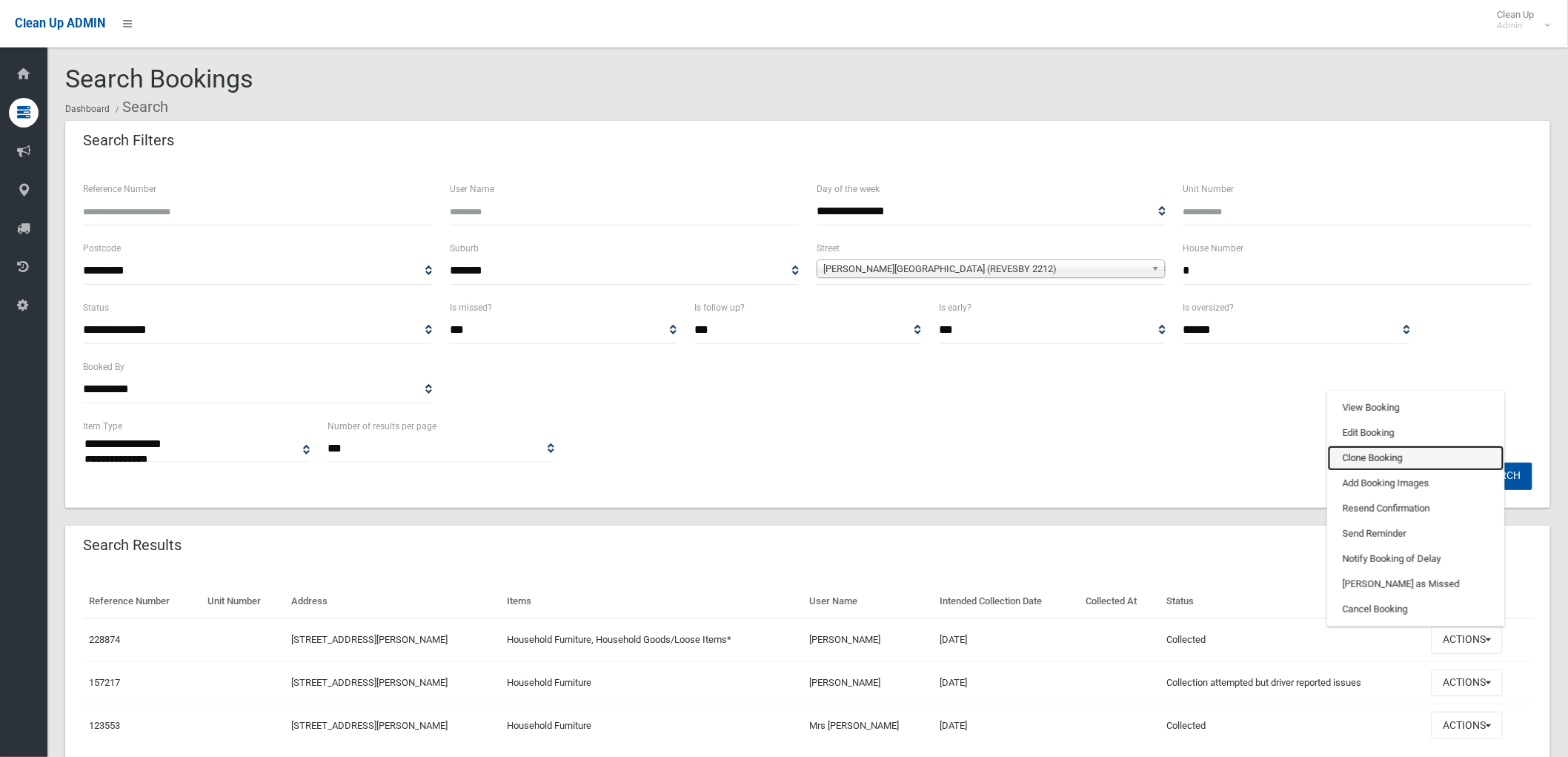
click at [1423, 462] on link "Clone Booking" at bounding box center [1415, 457] width 176 height 25
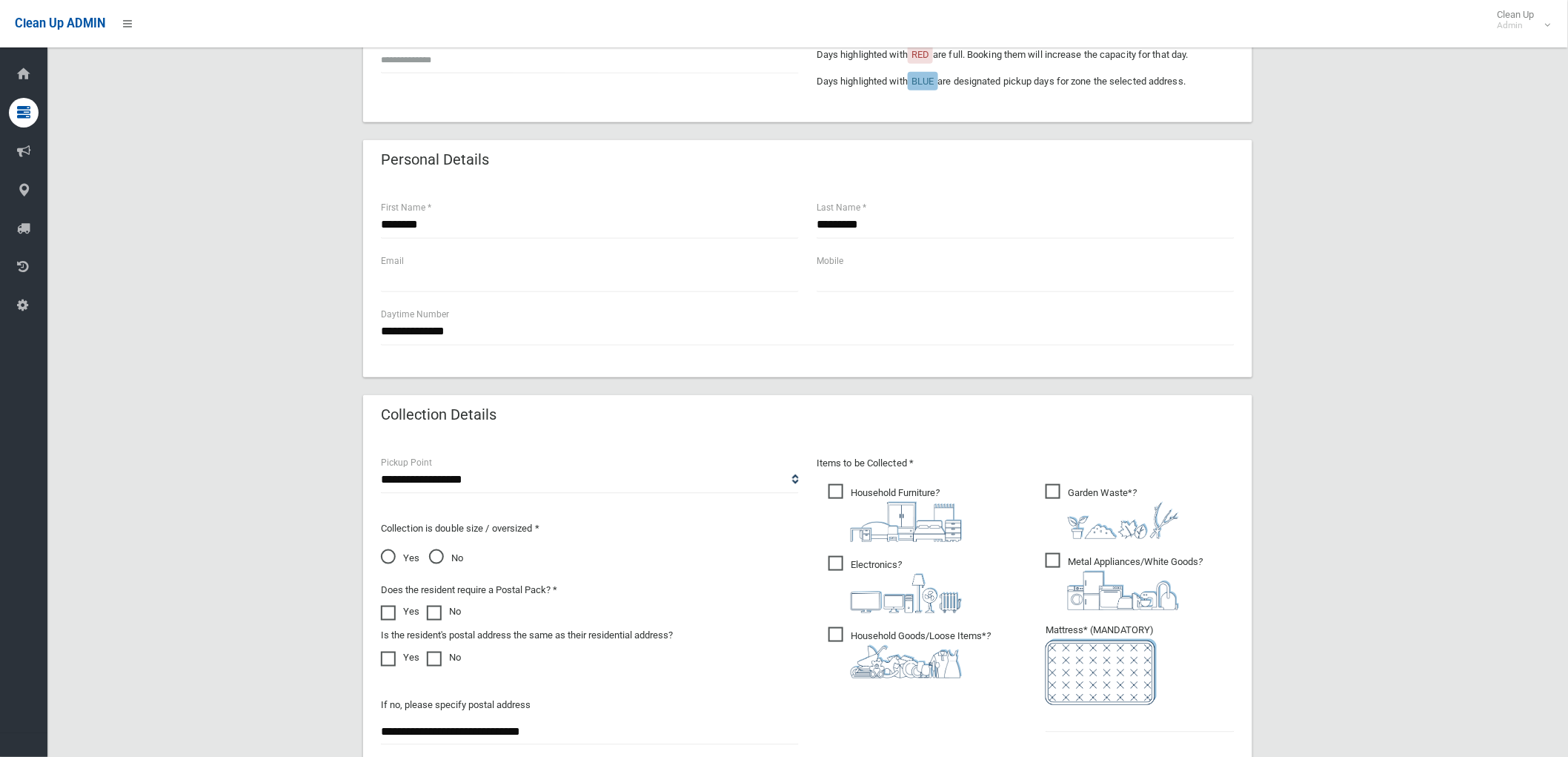
scroll to position [412, 0]
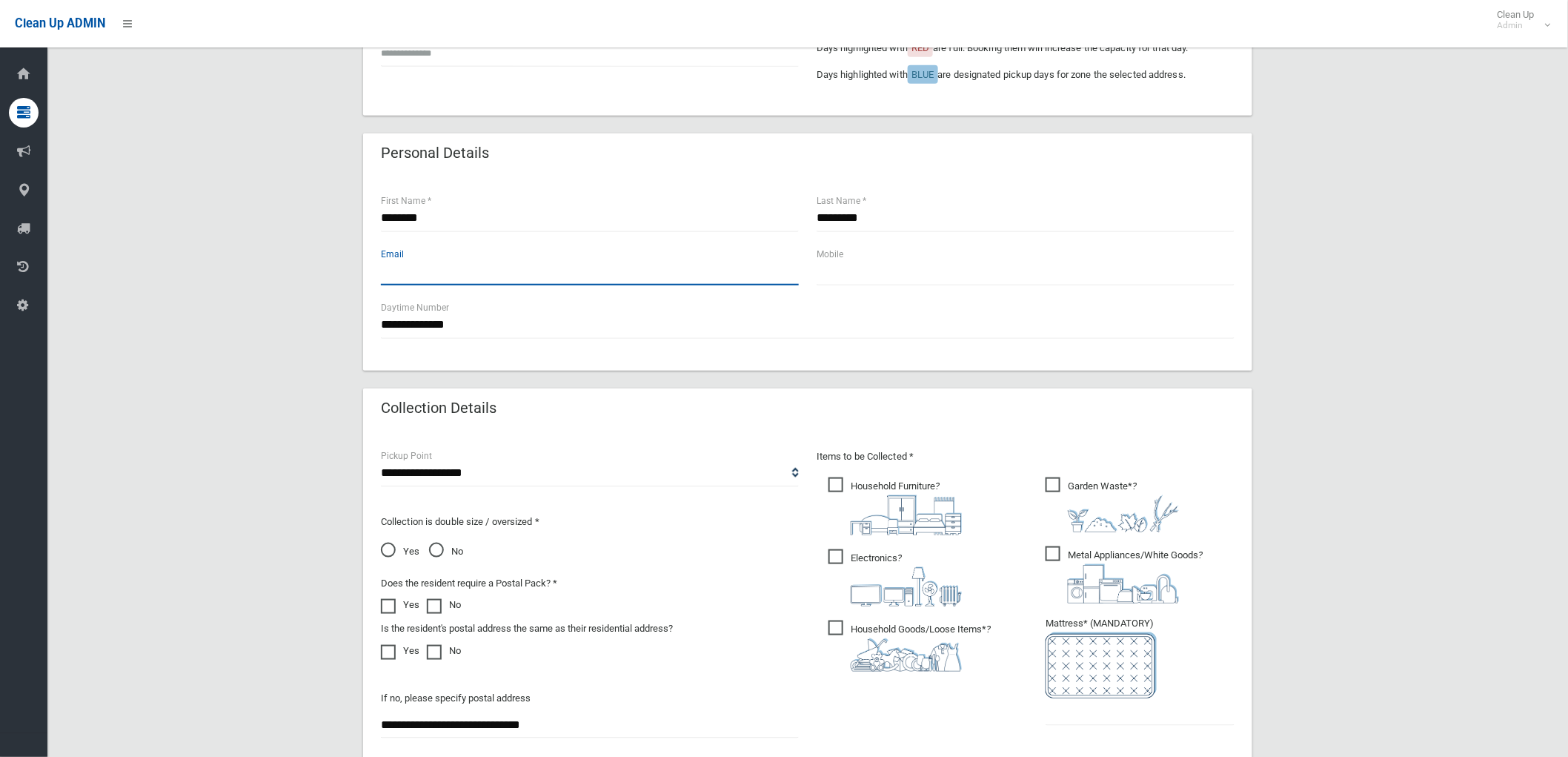
click at [773, 275] on input "text" at bounding box center [589, 271] width 418 height 27
click at [884, 551] on span "Electronics ?" at bounding box center [895, 577] width 134 height 57
click at [1052, 546] on span "Metal Appliances/White Goods ?" at bounding box center [1124, 574] width 157 height 57
click at [1136, 713] on input "text" at bounding box center [1140, 712] width 189 height 27
type input "*"
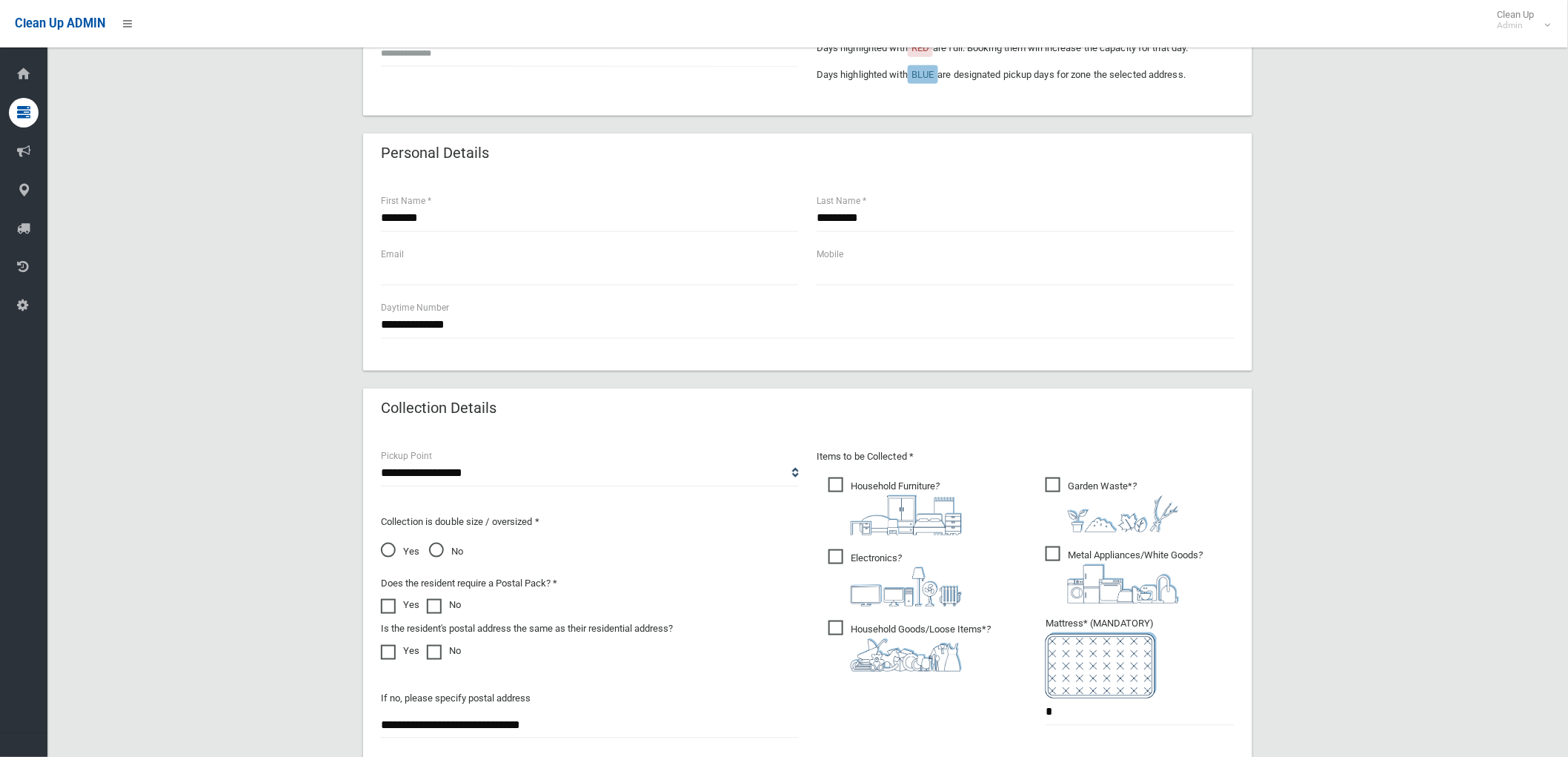
click at [382, 594] on div "Does the resident require a Postal Pack? * Yes No" at bounding box center [468, 594] width 176 height 40
drag, startPoint x: 386, startPoint y: 598, endPoint x: 437, endPoint y: 587, distance: 52.2
click at [387, 599] on span at bounding box center [392, 599] width 23 height 0
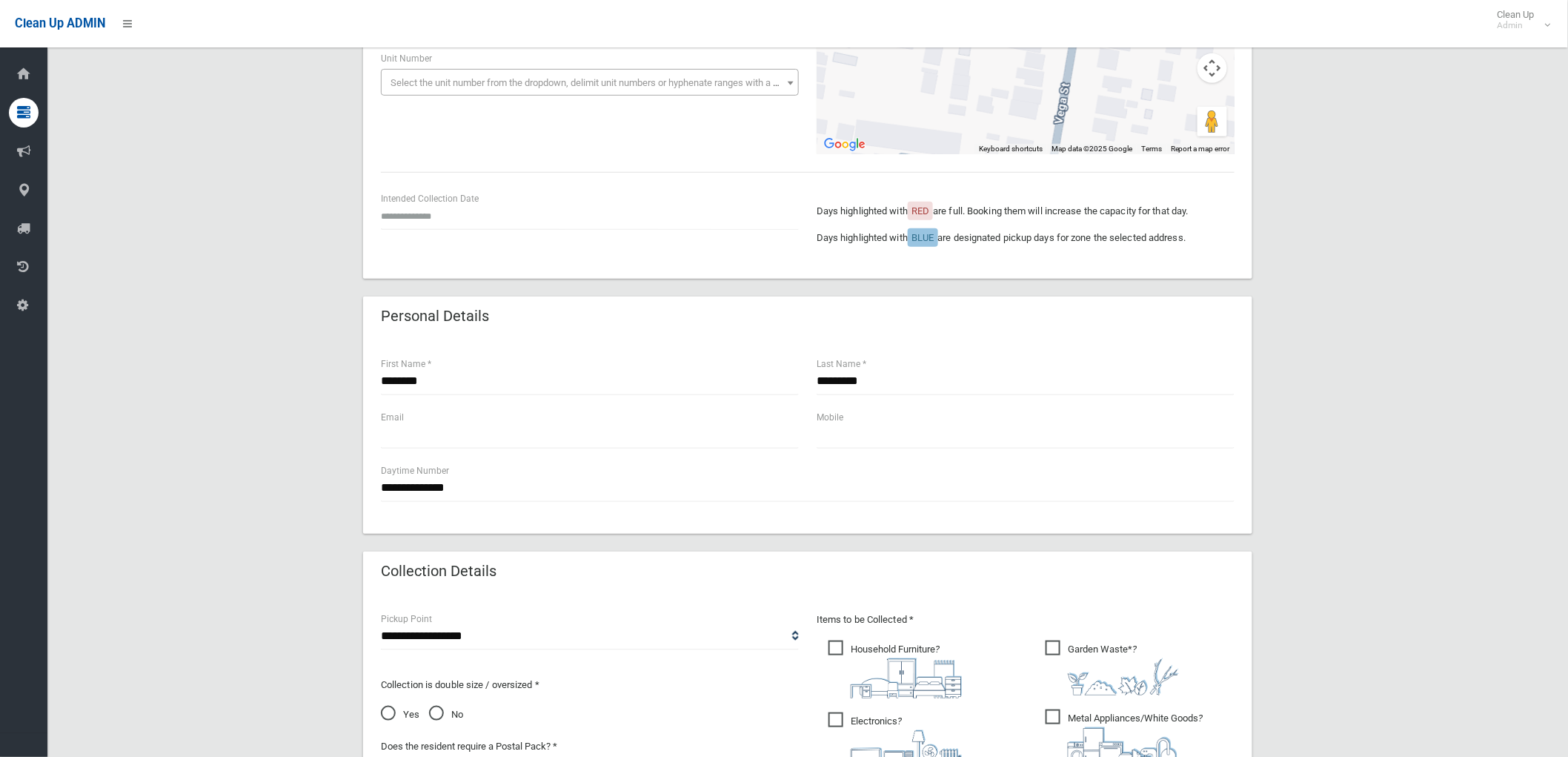
scroll to position [246, 0]
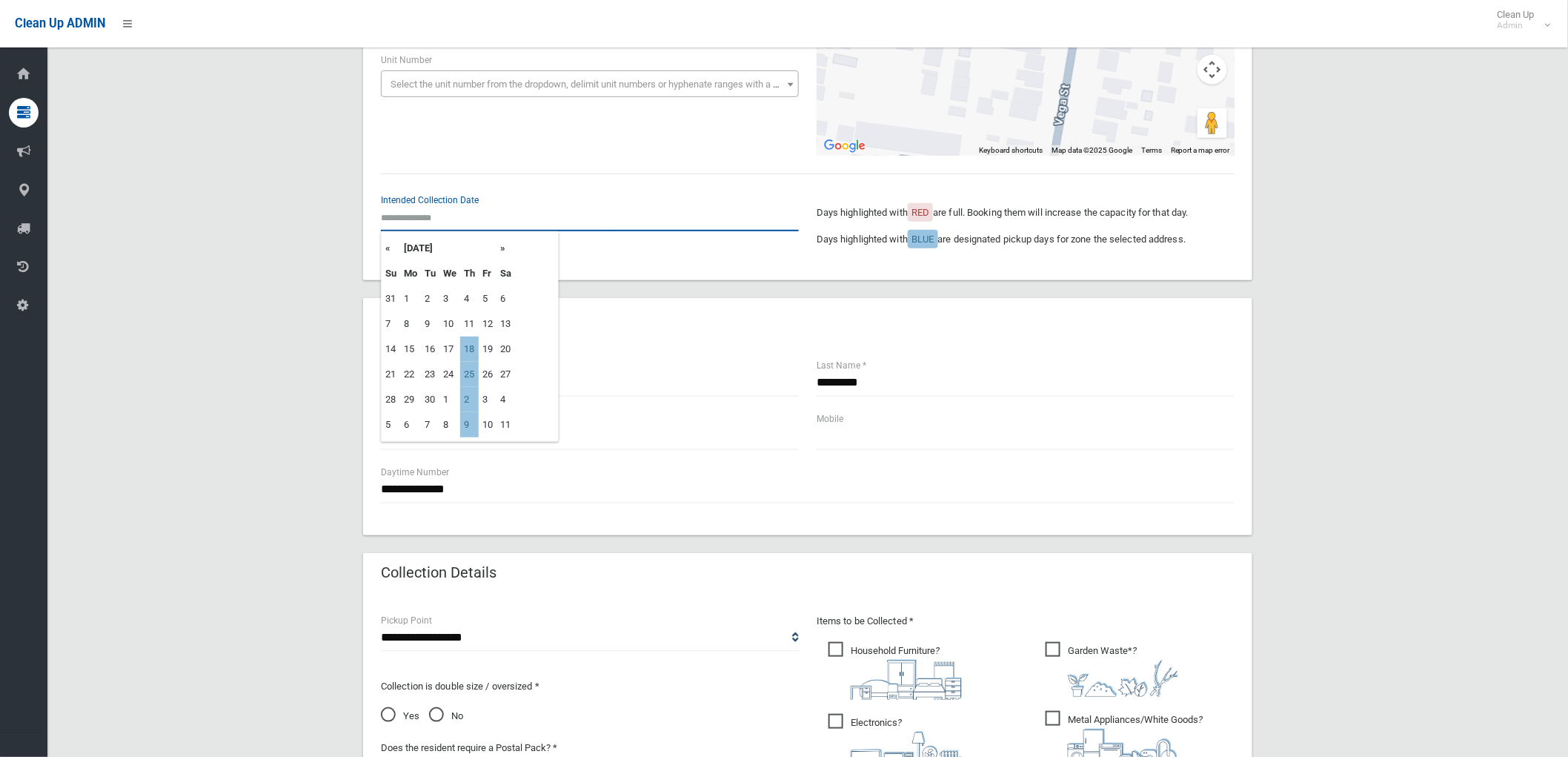
click at [432, 221] on input "text" at bounding box center [589, 217] width 418 height 27
click at [472, 350] on td "18" at bounding box center [469, 349] width 19 height 25
type input "**********"
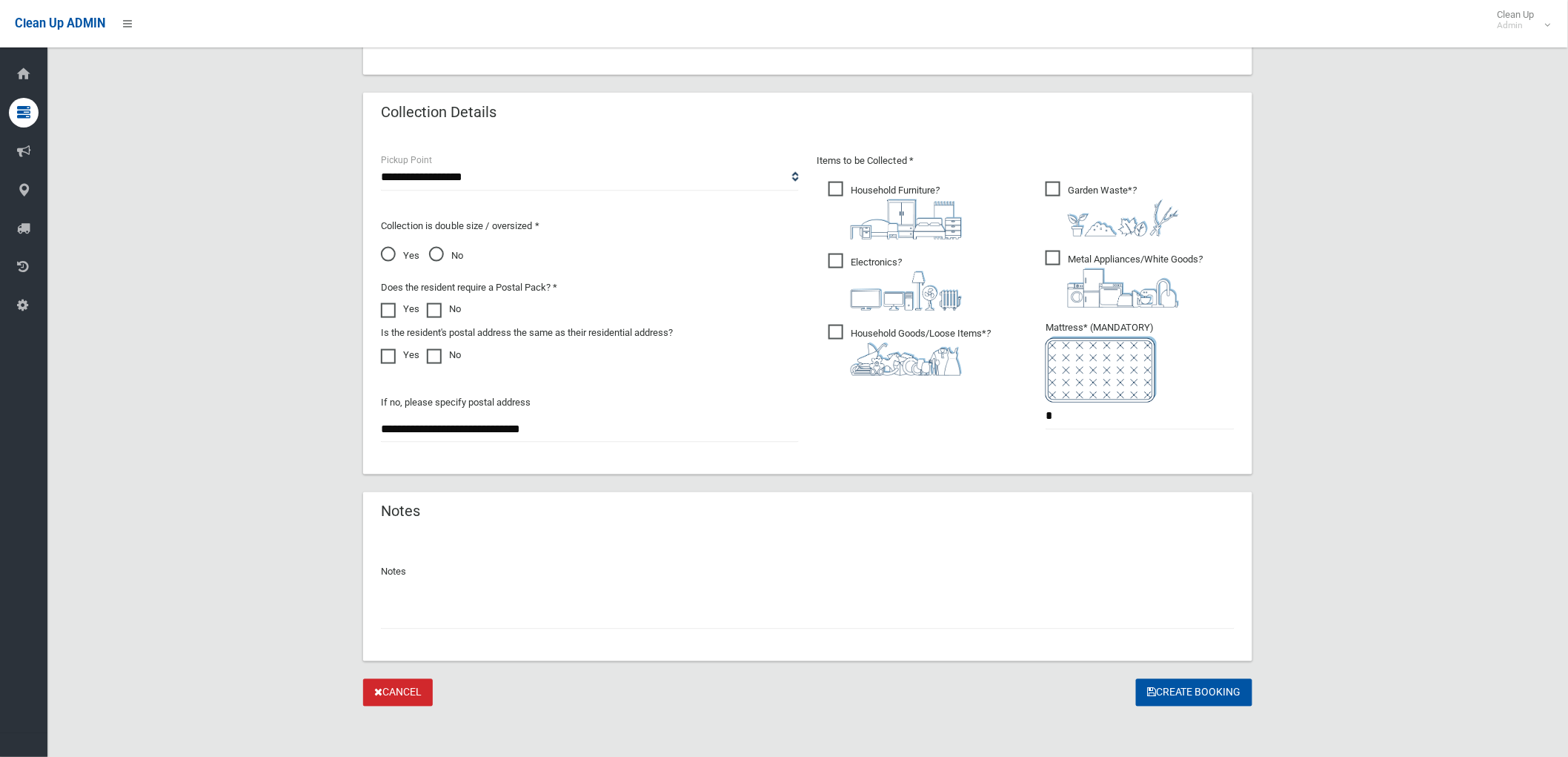
scroll to position [709, 0]
click at [685, 613] on input "text" at bounding box center [807, 614] width 853 height 27
click at [1152, 680] on button "Create Booking" at bounding box center [1194, 691] width 117 height 27
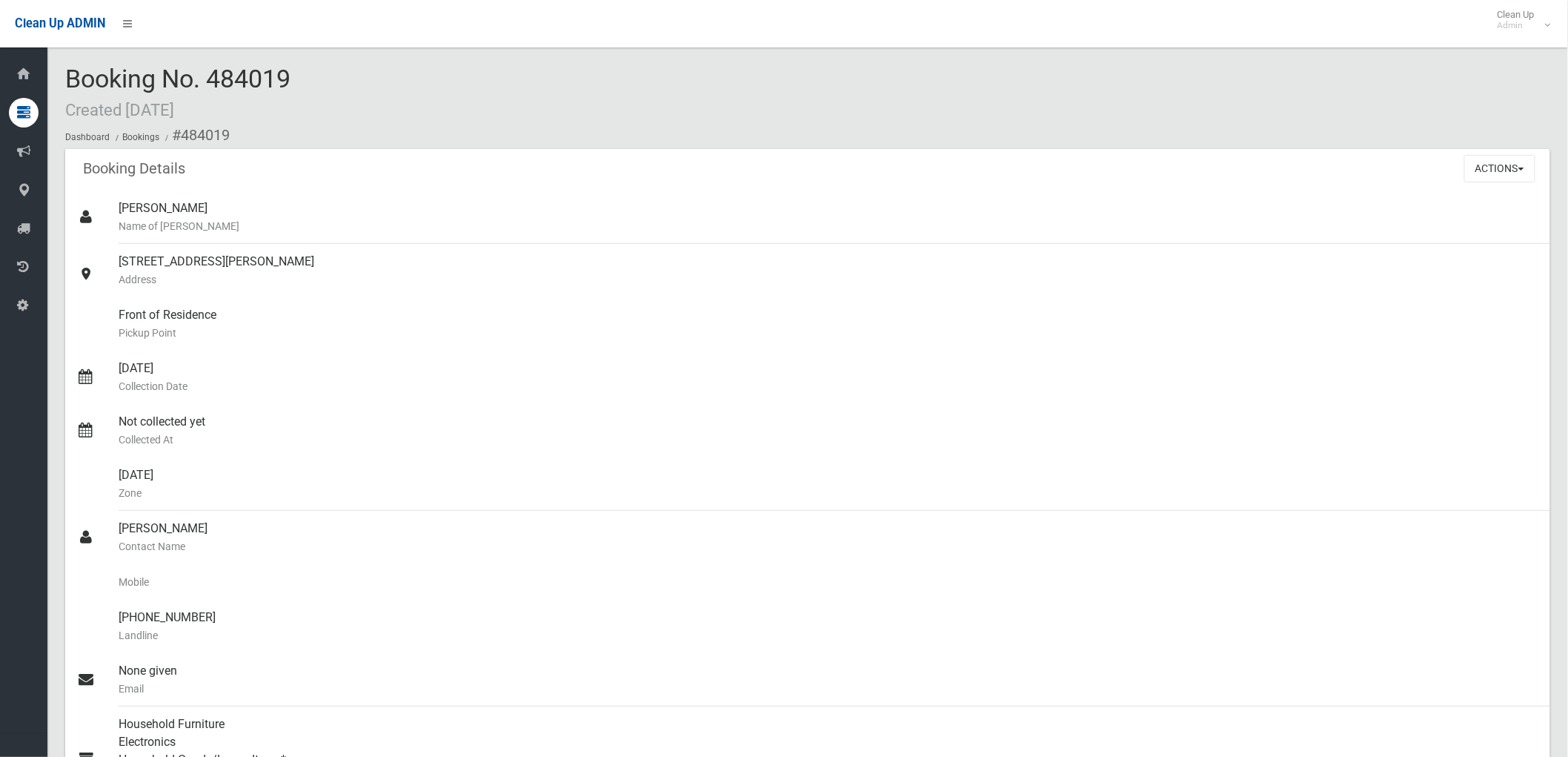
drag, startPoint x: 212, startPoint y: 77, endPoint x: 307, endPoint y: 82, distance: 95.1
click at [307, 82] on div "Booking No. 484019 Created [DATE] Dashboard Bookings #484019" at bounding box center [807, 107] width 1484 height 84
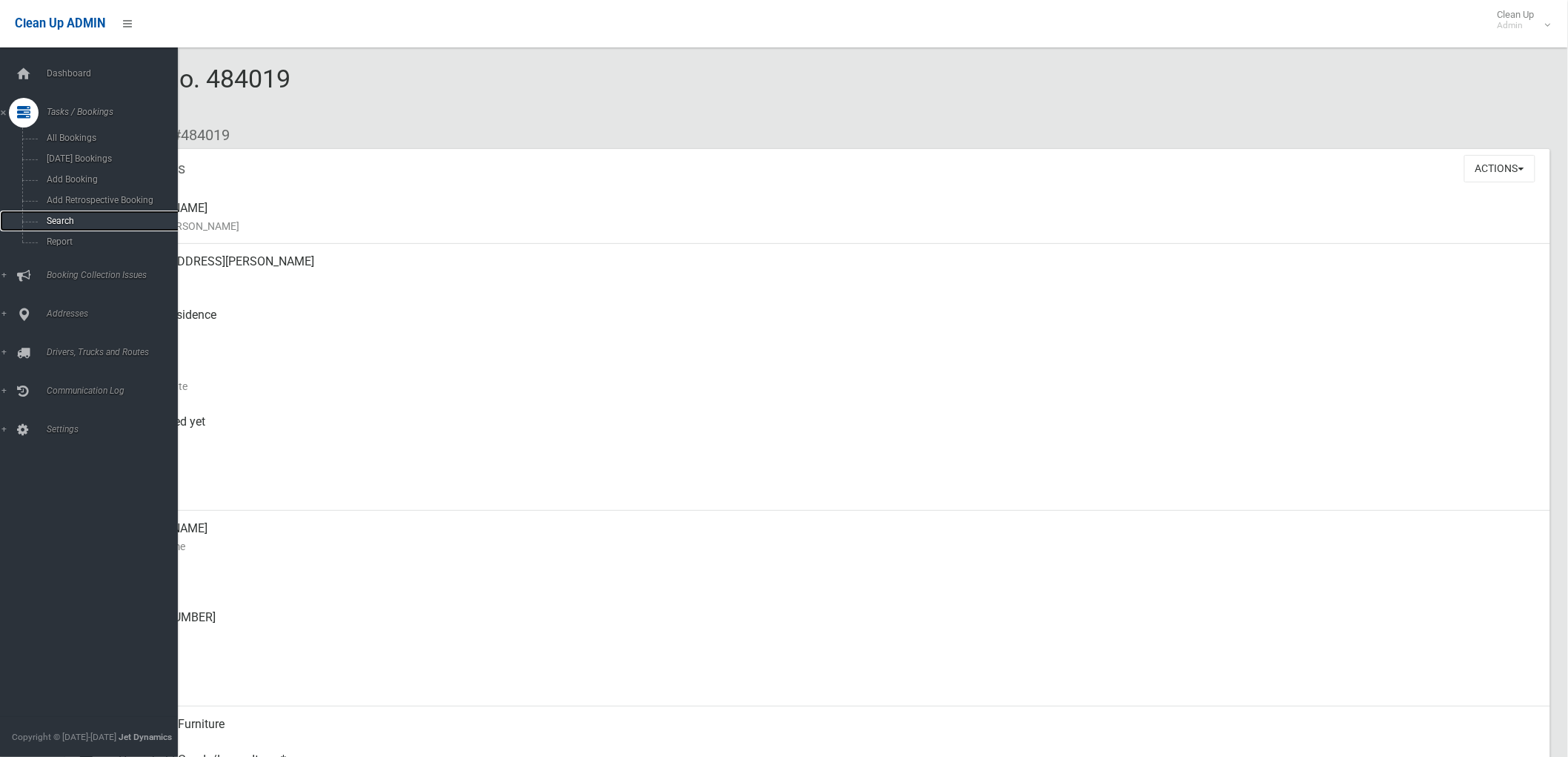
click at [56, 217] on span "Search" at bounding box center [109, 221] width 135 height 10
click at [56, 213] on link "Search" at bounding box center [95, 221] width 191 height 21
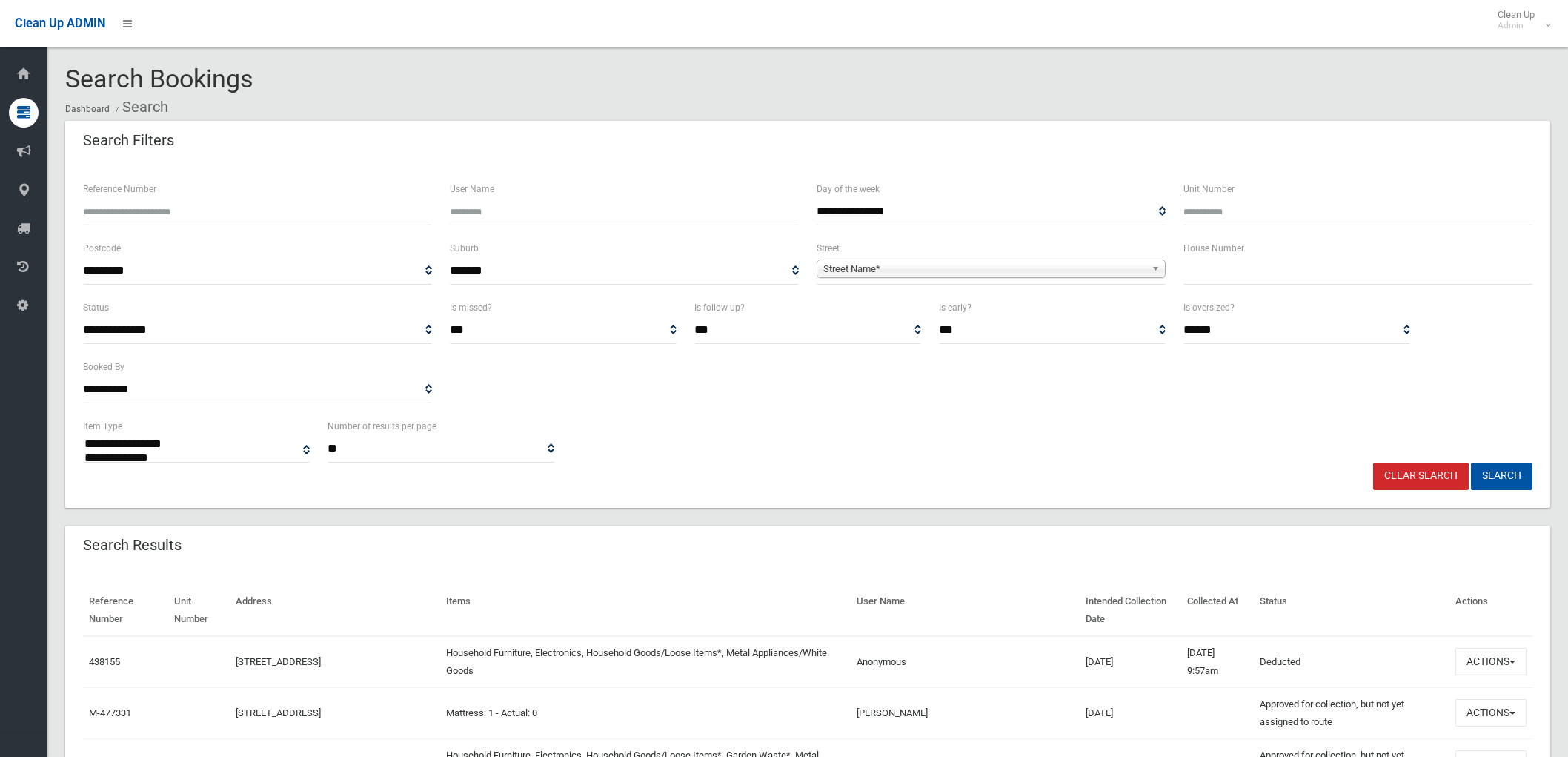
select select
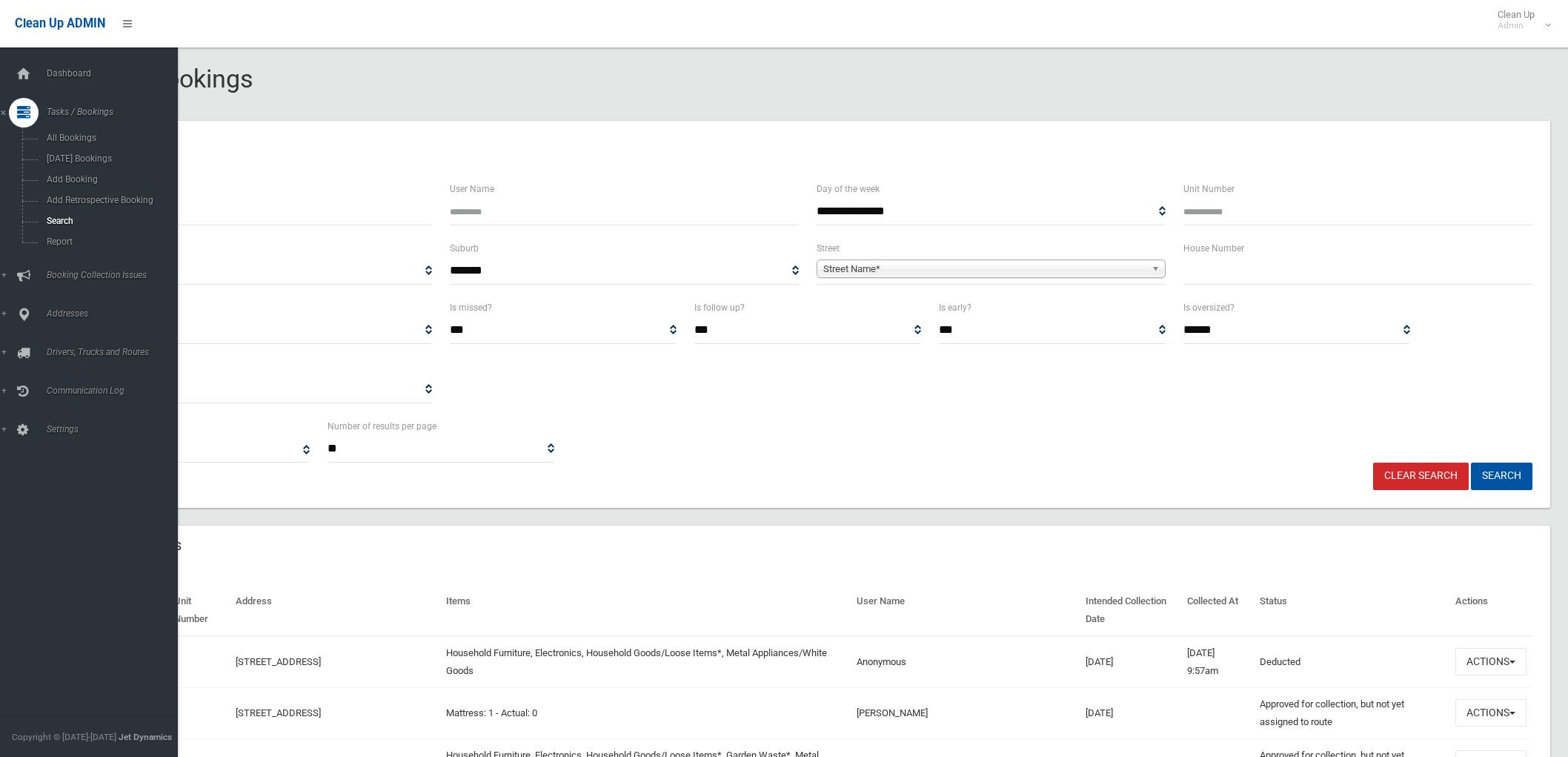
select select
